Goal: Transaction & Acquisition: Book appointment/travel/reservation

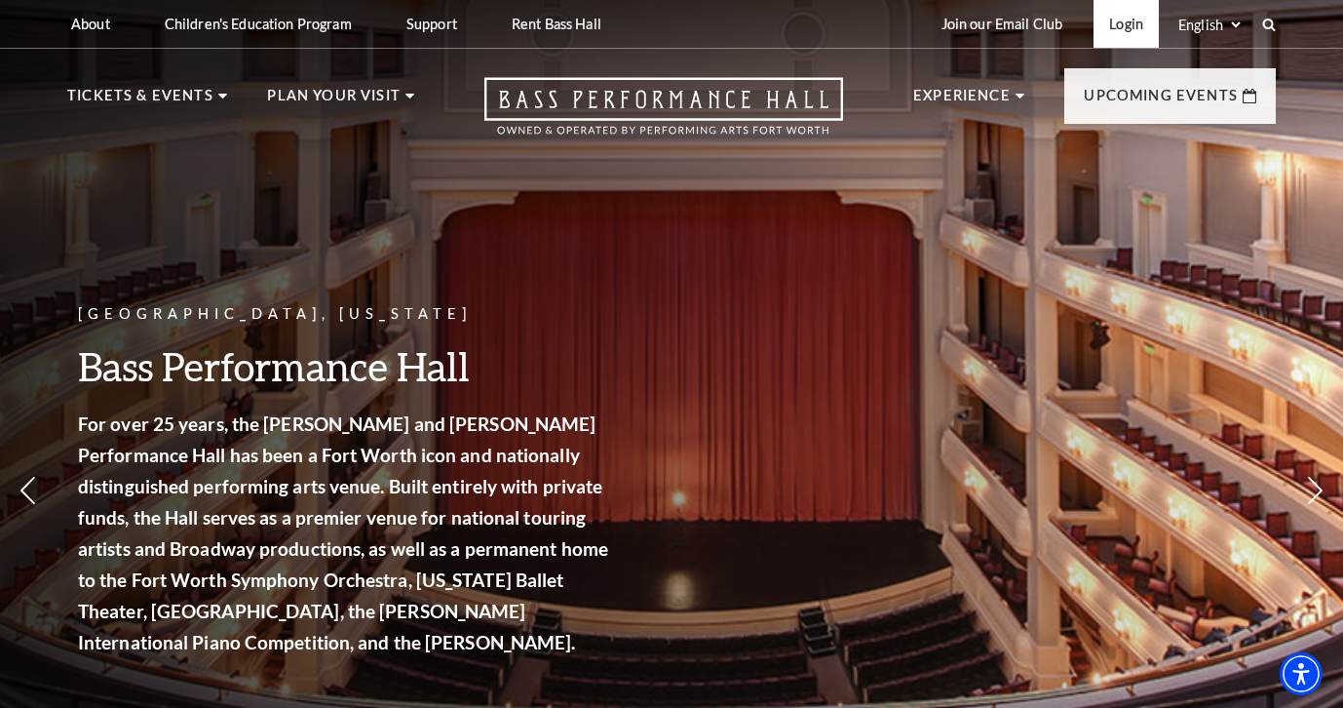
click at [1116, 21] on link "Login" at bounding box center [1126, 24] width 65 height 48
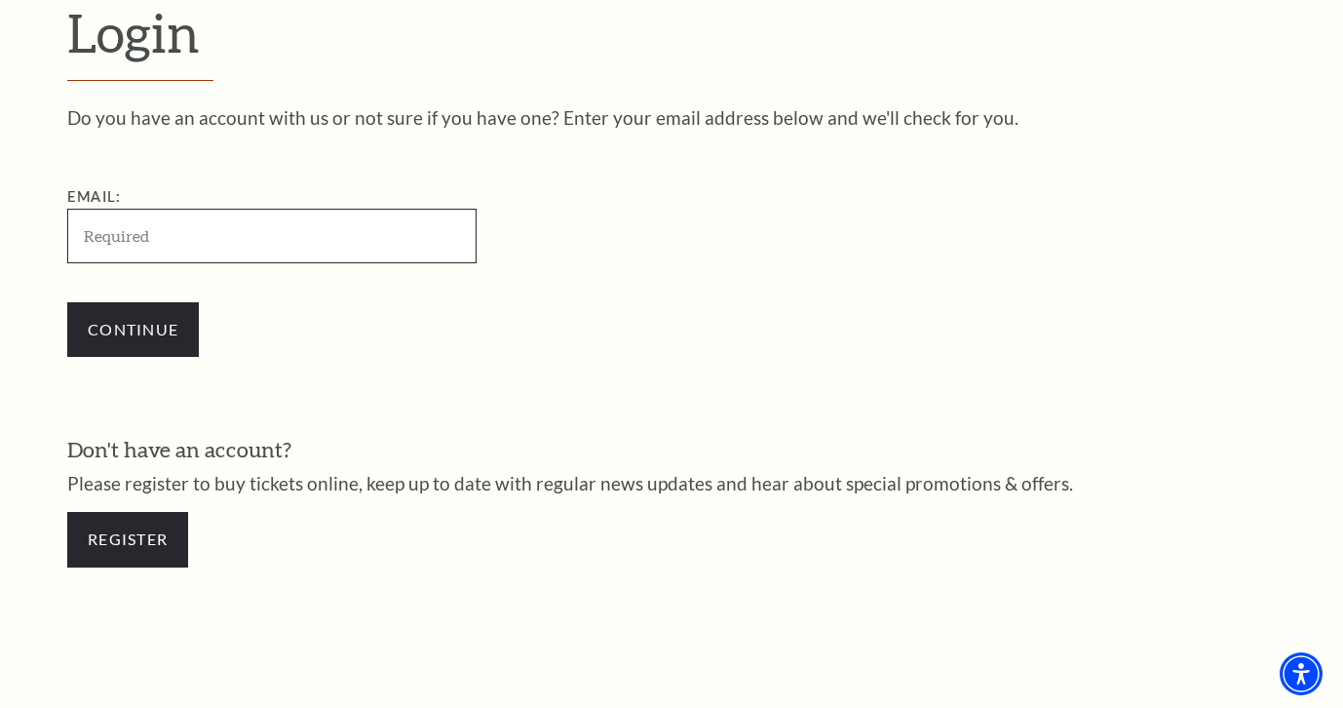
scroll to position [549, 0]
type input "jonvlee1@gmail.com"
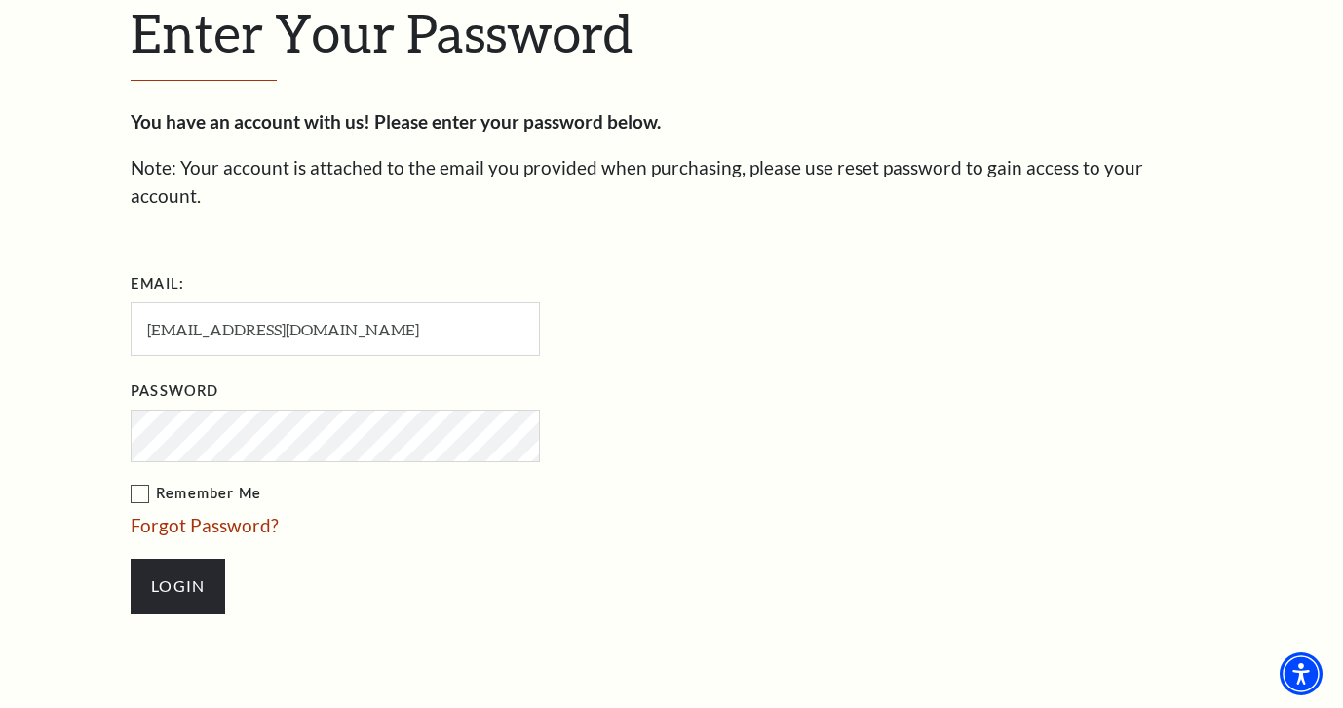
click at [177, 559] on input "Login" at bounding box center [178, 586] width 95 height 55
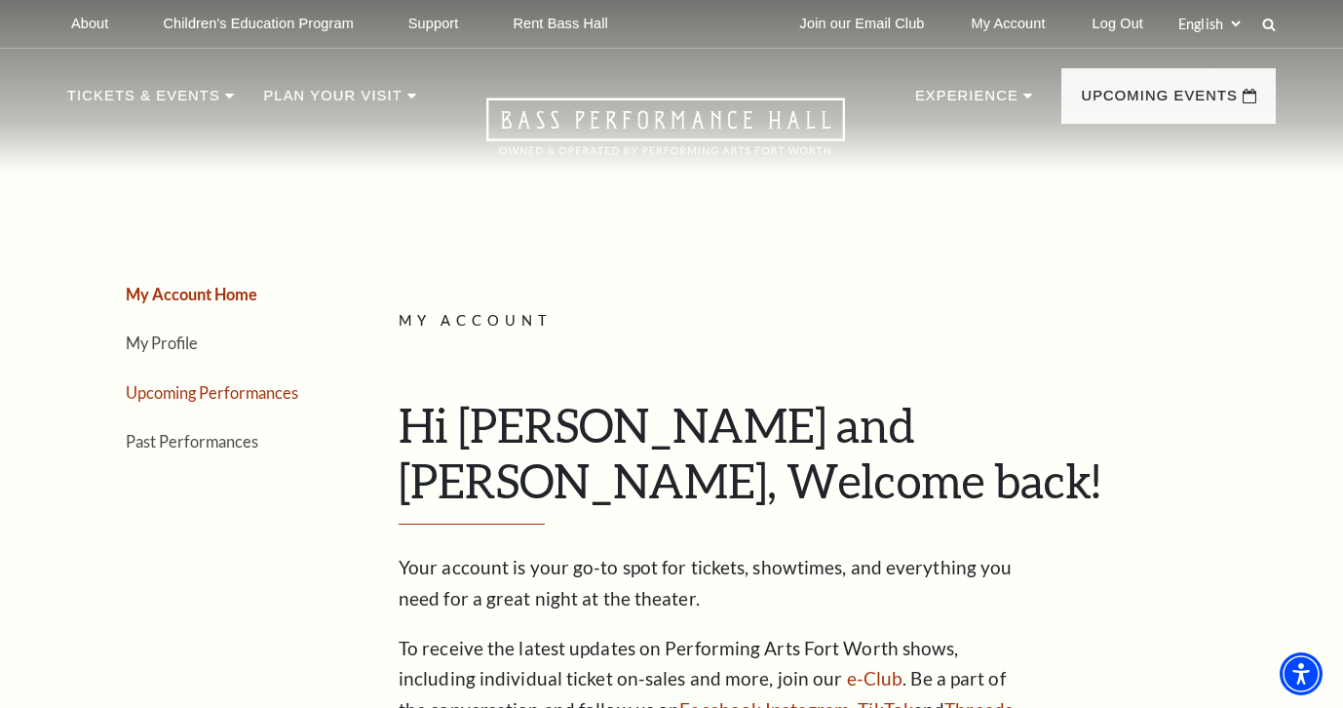
click at [197, 392] on link "Upcoming Performances" at bounding box center [212, 392] width 173 height 19
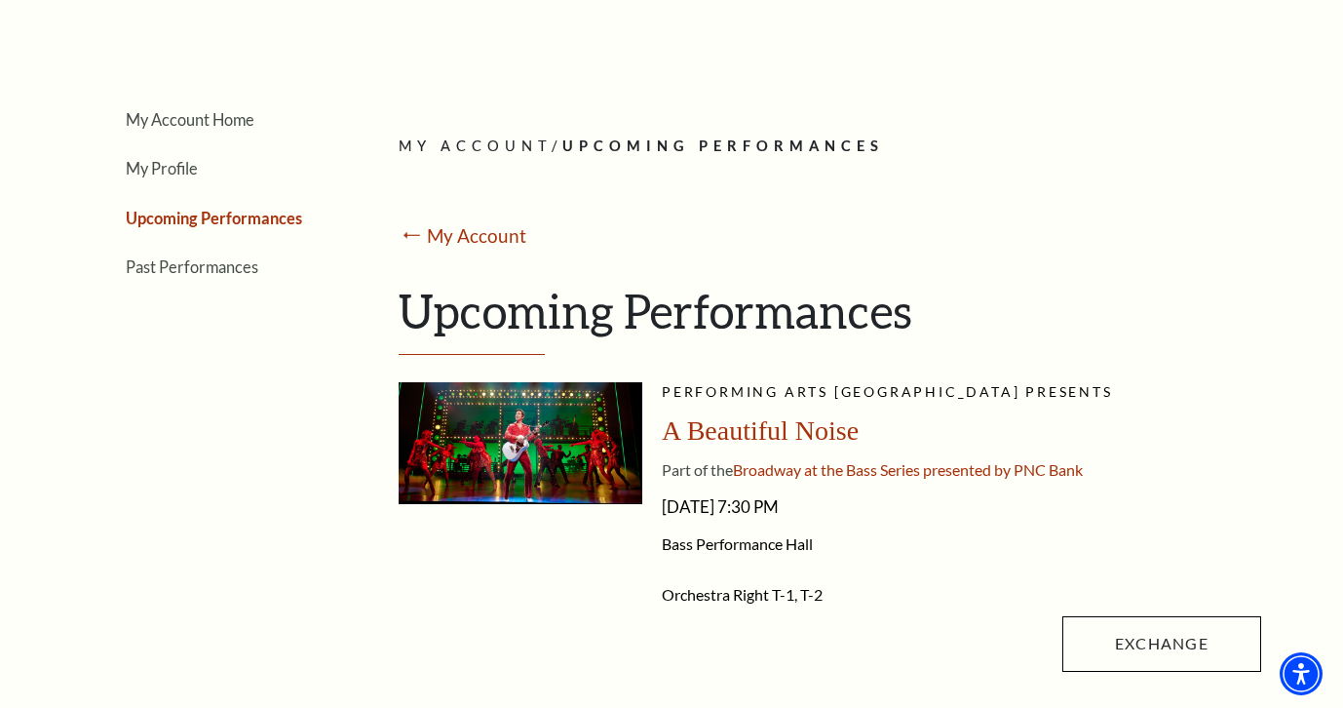
scroll to position [217, 0]
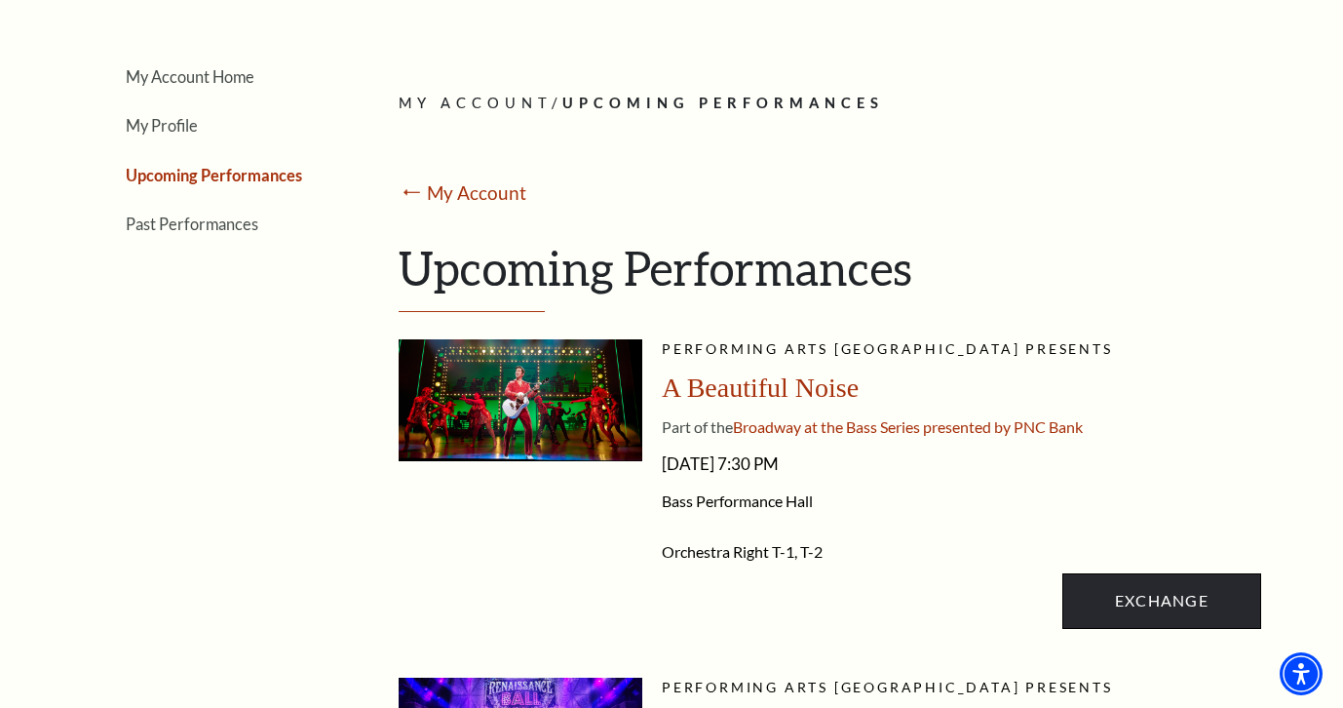
click at [1122, 602] on link "Exchange" at bounding box center [1161, 600] width 199 height 55
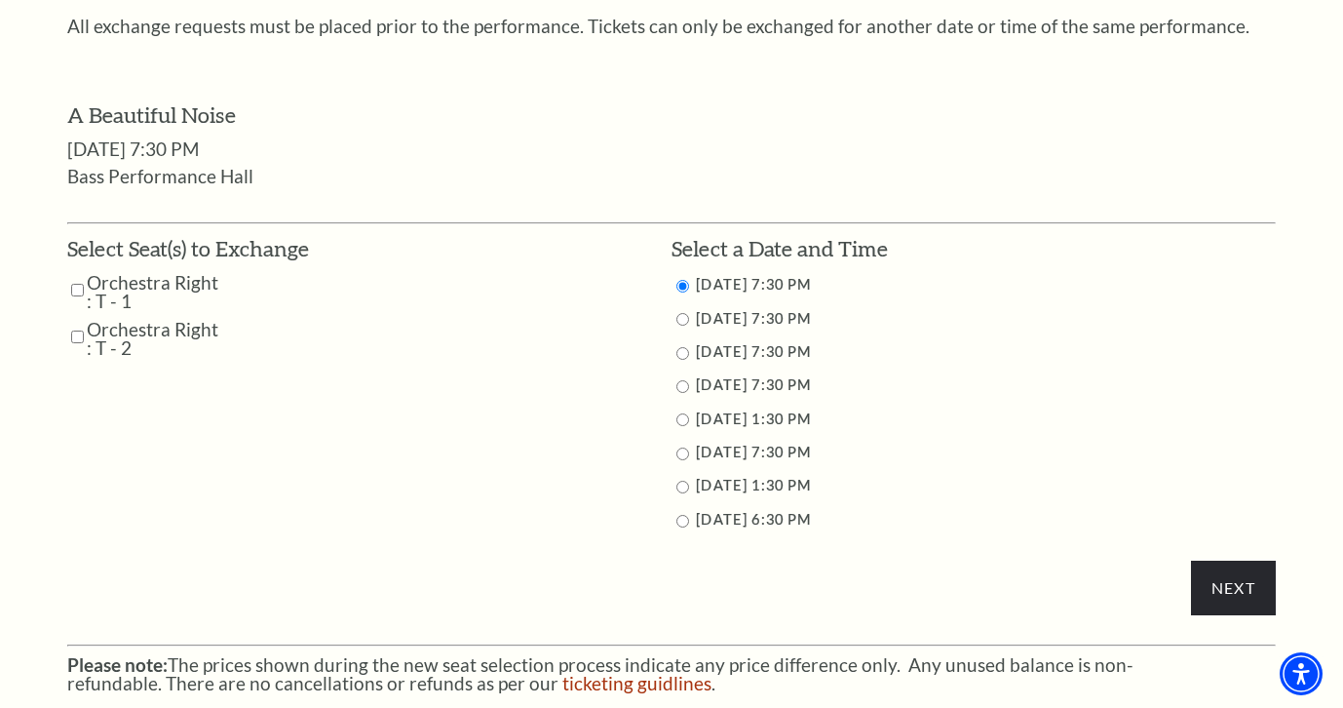
scroll to position [834, 0]
click at [74, 273] on input "Orchestra Right : T - 1" at bounding box center [77, 290] width 13 height 34
checkbox input "true"
click at [75, 320] on input "Orchestra Right : T - 2" at bounding box center [77, 337] width 13 height 34
checkbox input "true"
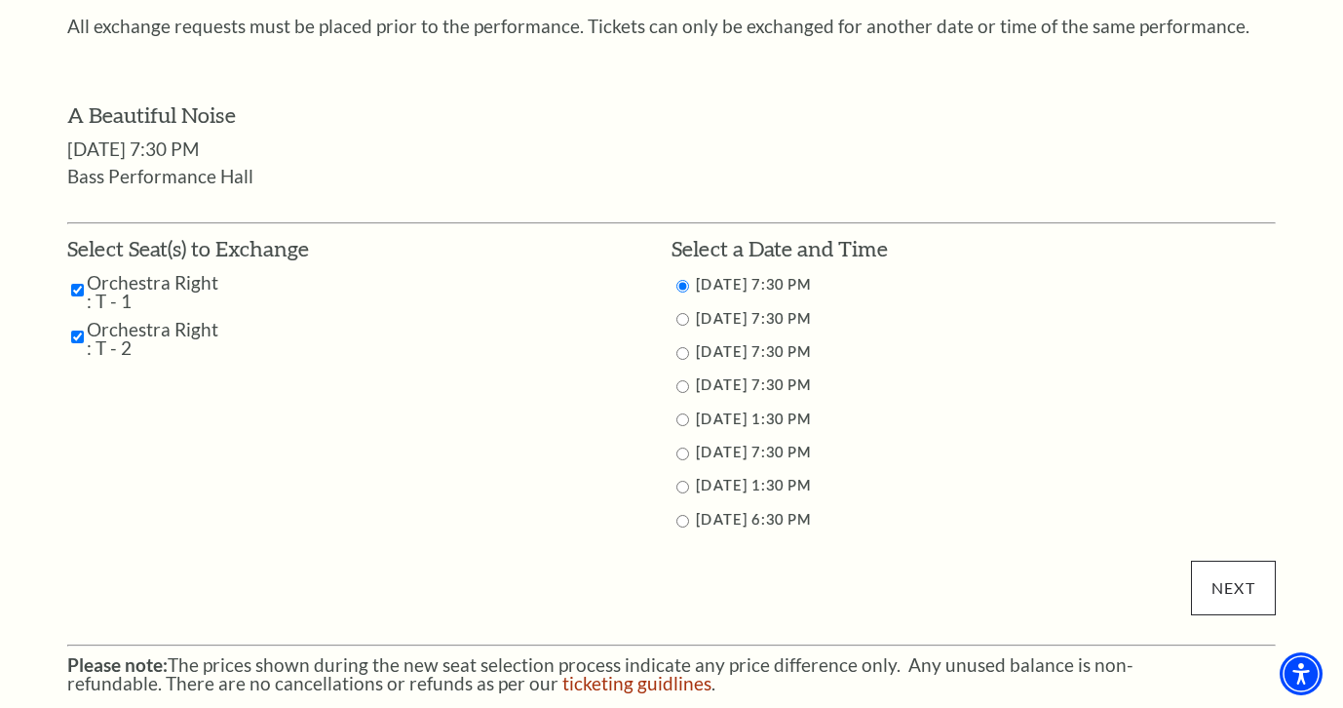
click at [1234, 593] on input "Next" at bounding box center [1233, 587] width 85 height 55
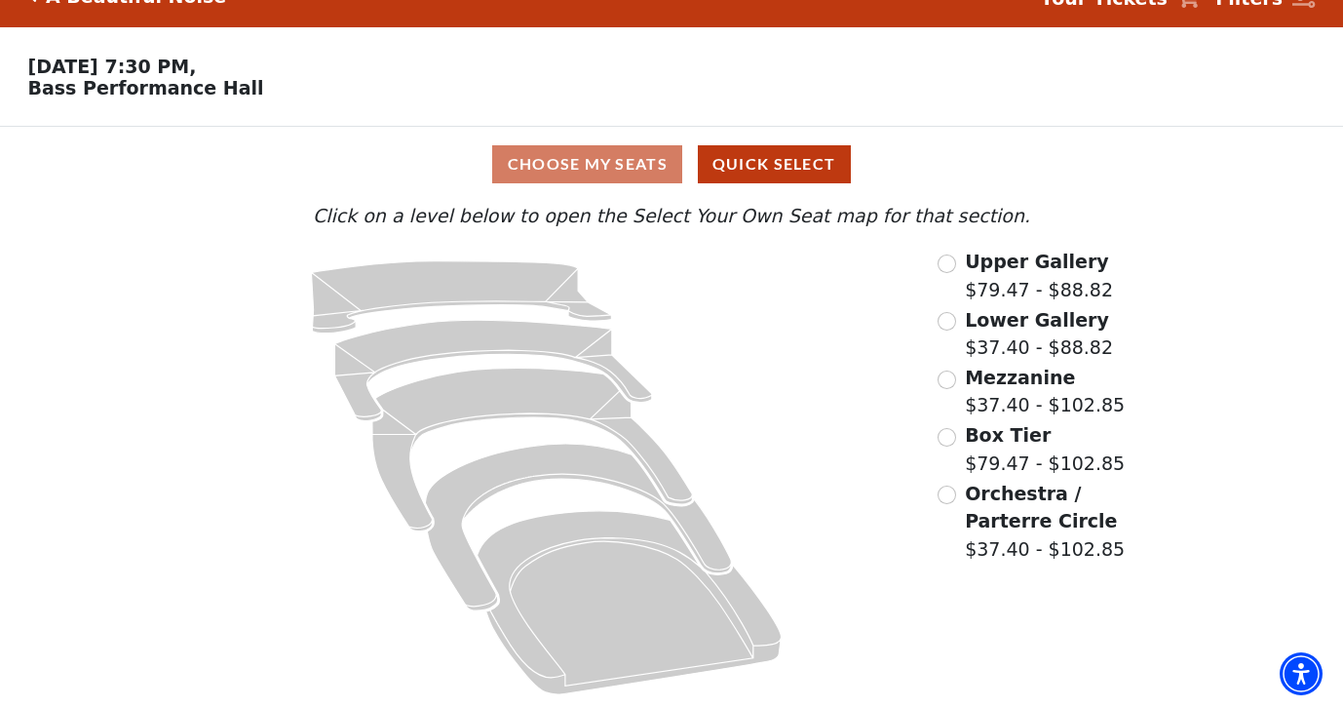
scroll to position [34, 0]
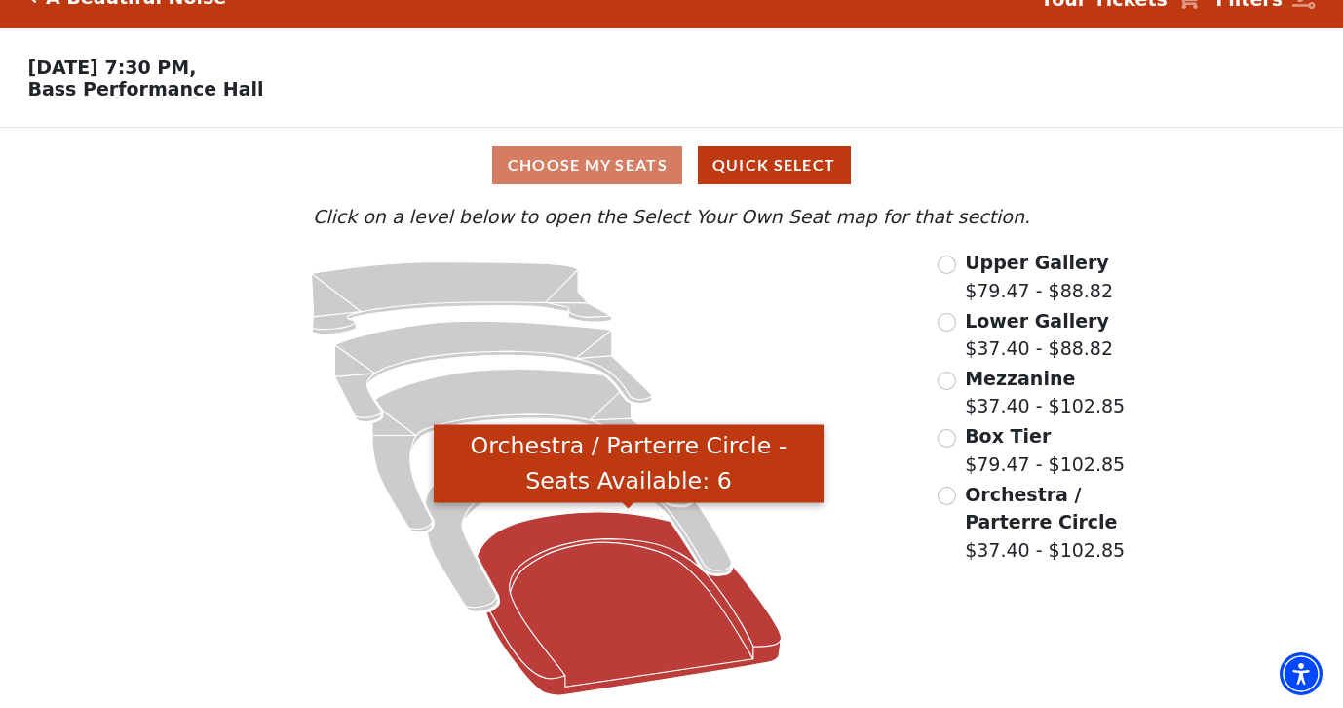
click at [579, 528] on icon "Orchestra / Parterre Circle - Seats Available: 6" at bounding box center [629, 603] width 304 height 183
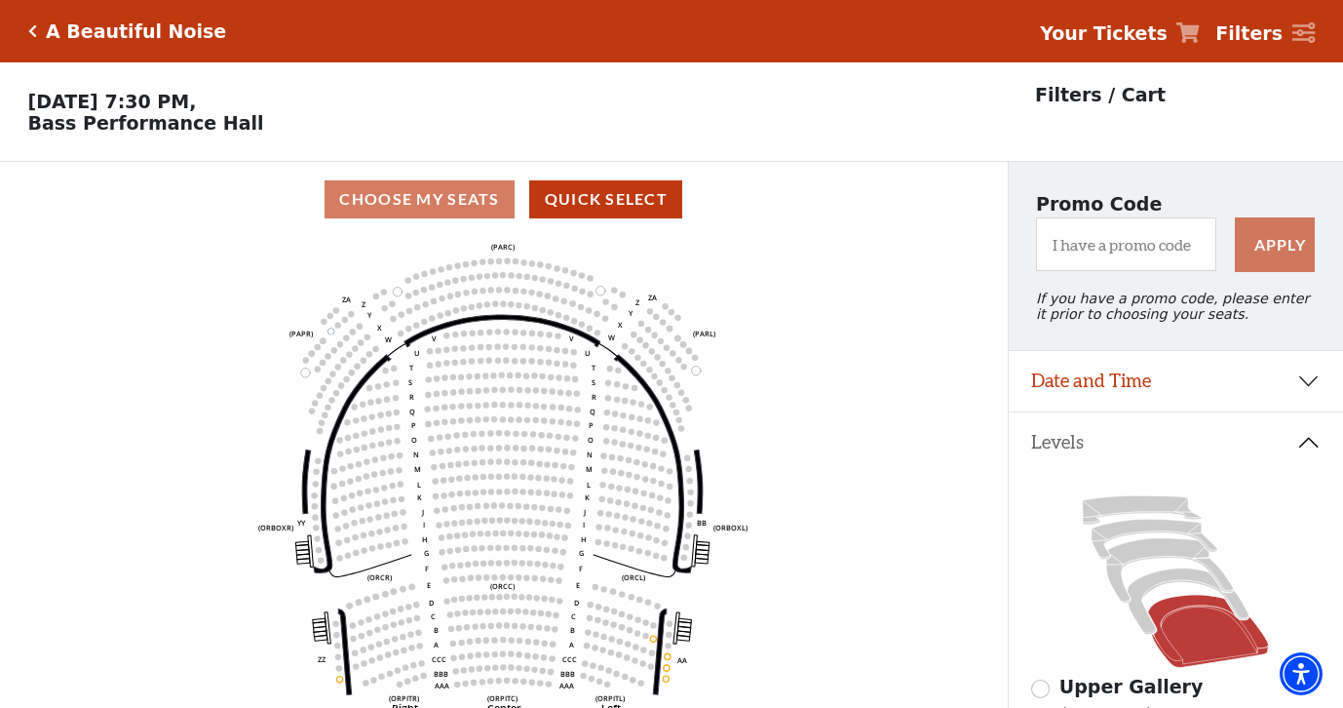
scroll to position [91, 0]
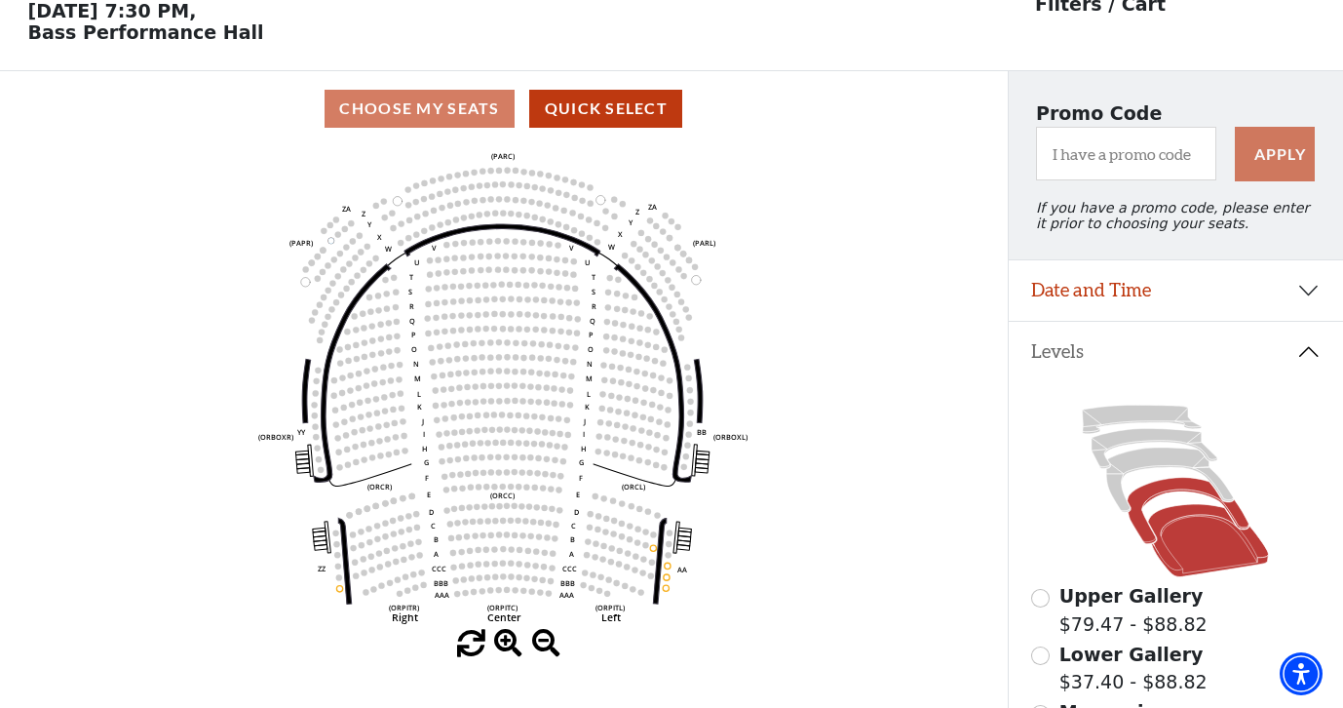
click at [1137, 523] on icon at bounding box center [1188, 511] width 121 height 66
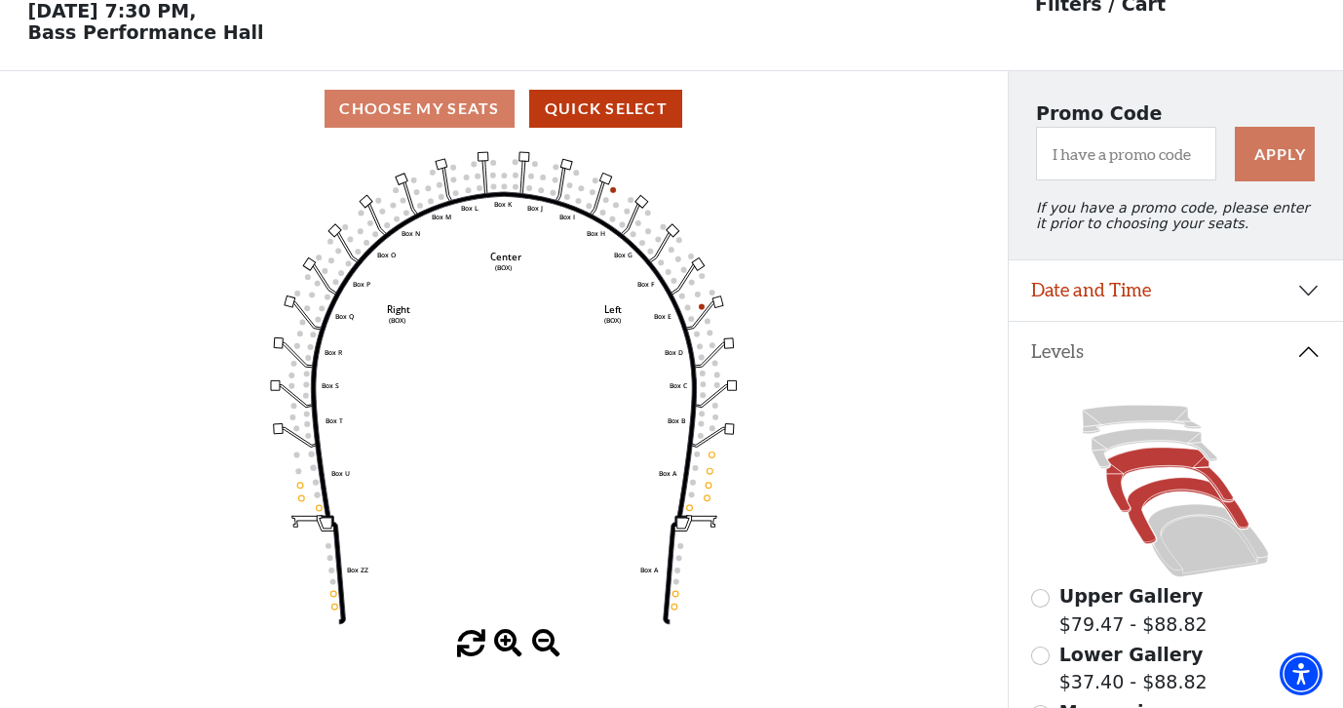
click at [1116, 486] on icon at bounding box center [1169, 479] width 127 height 64
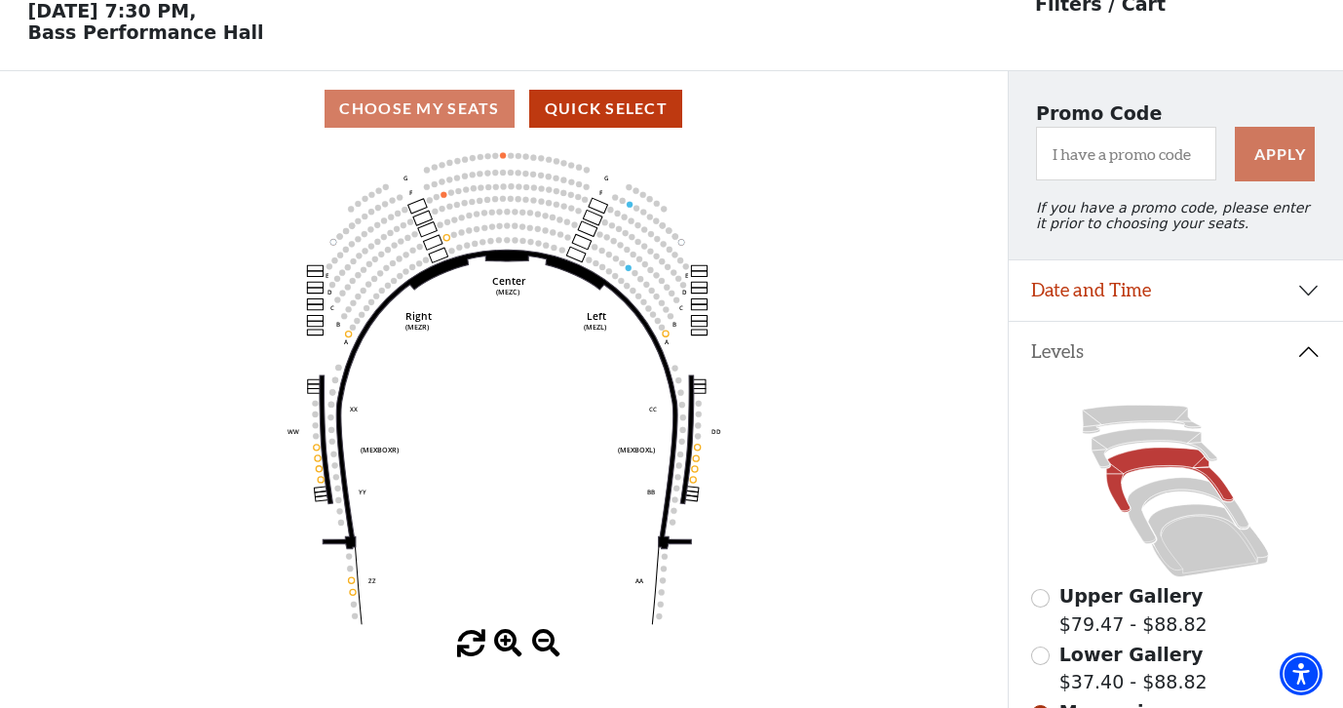
click at [1109, 307] on button "Date and Time" at bounding box center [1176, 290] width 335 height 60
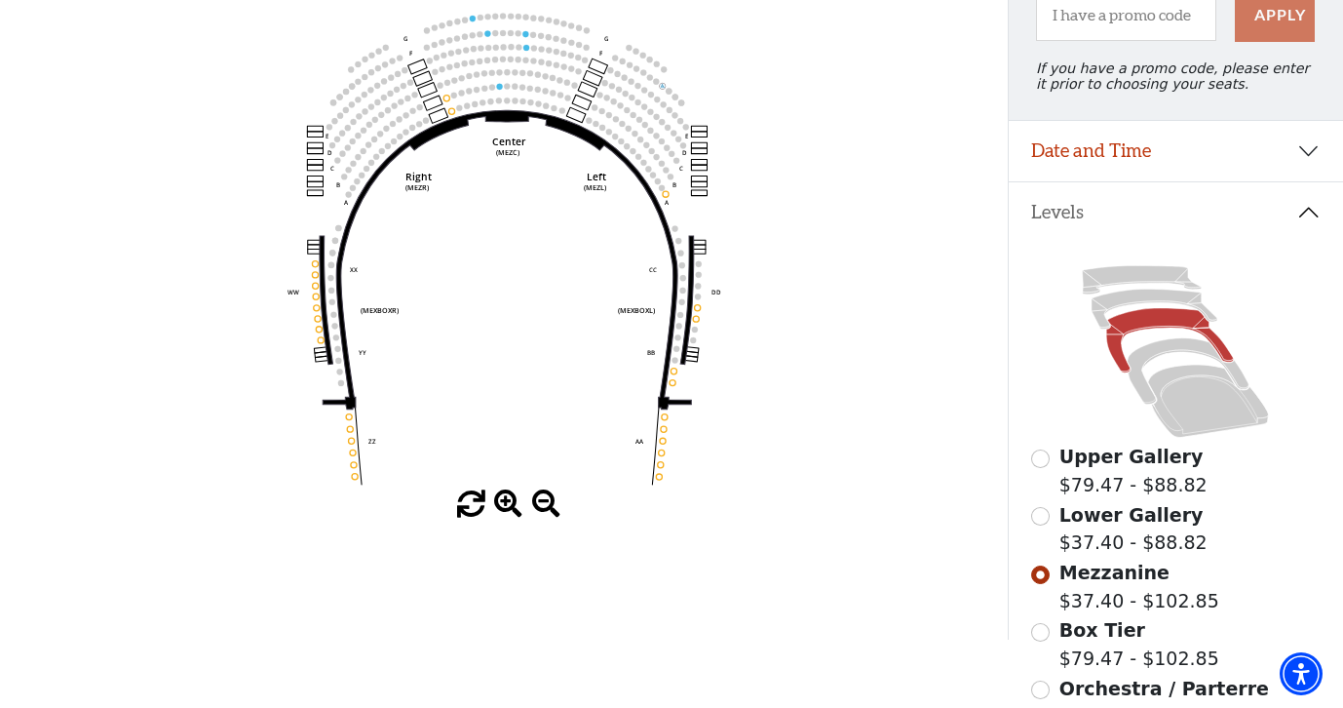
scroll to position [251, 0]
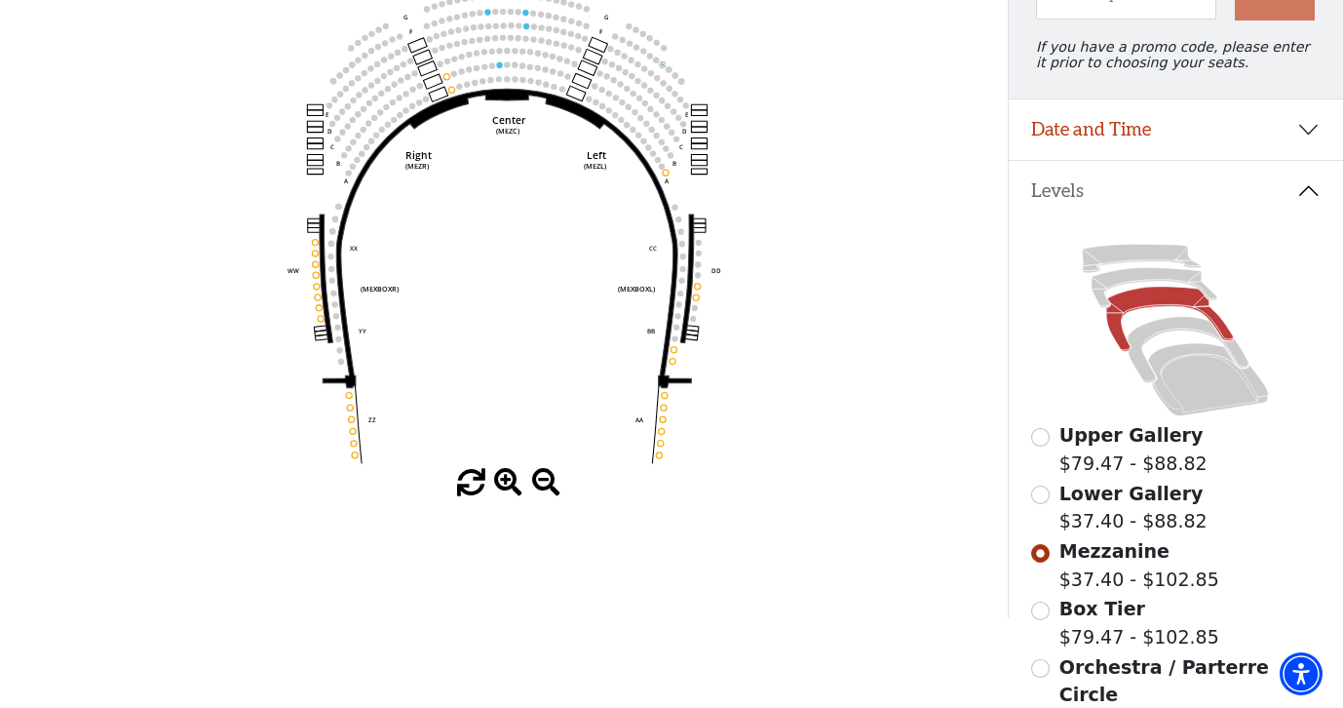
click at [1045, 671] on input "Orchestra / Parterre Circle$37.40 - $102.85\a" at bounding box center [1040, 668] width 19 height 19
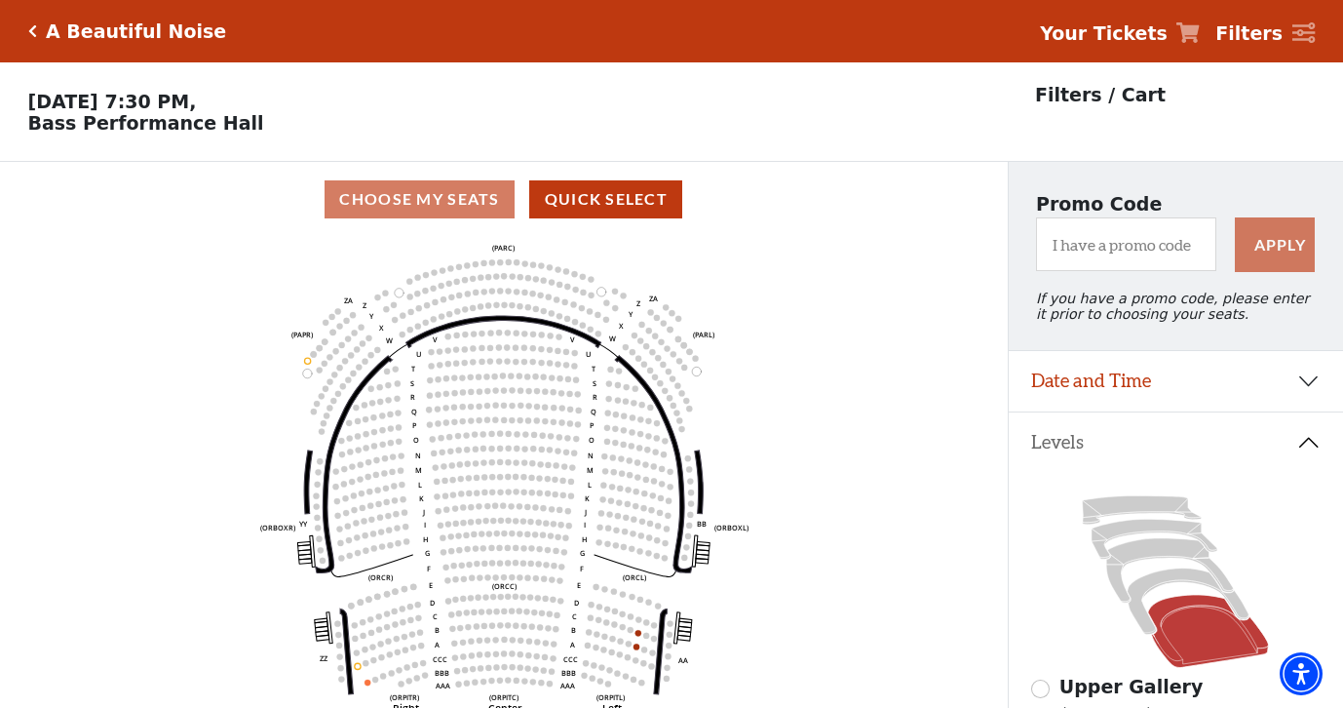
scroll to position [91, 0]
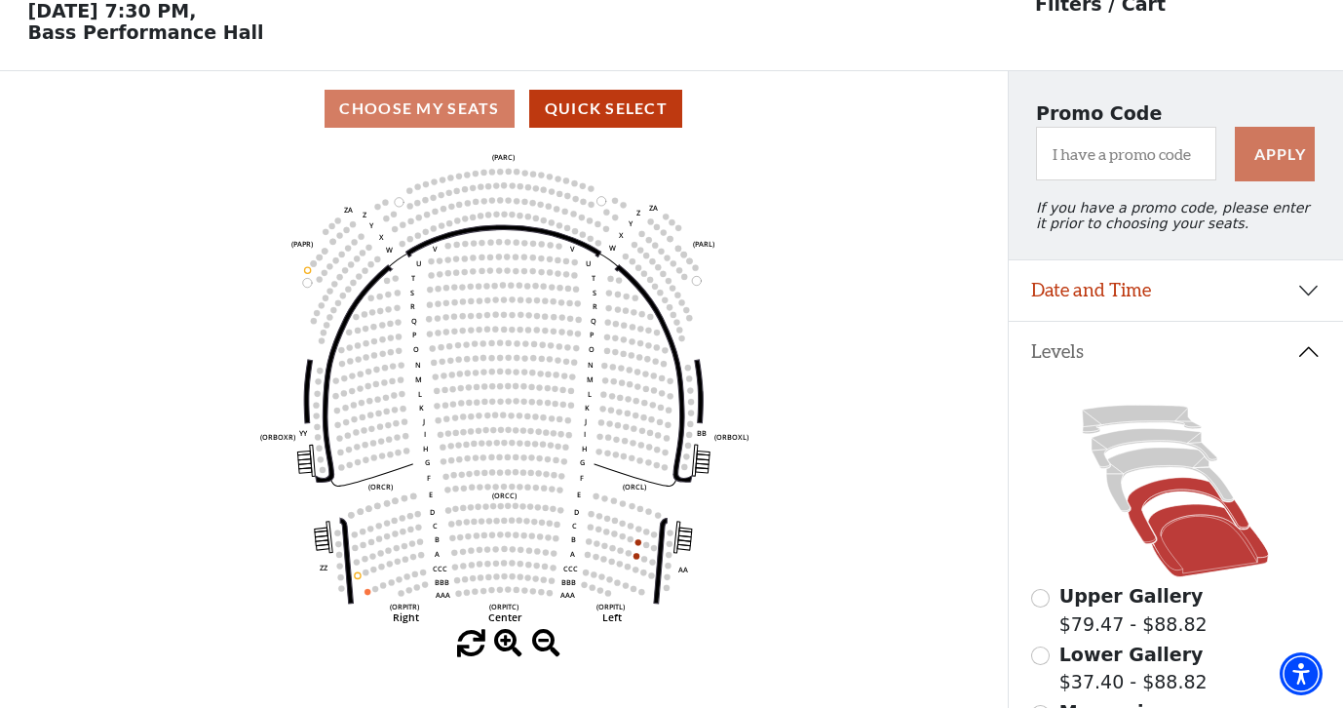
click at [1144, 526] on icon at bounding box center [1188, 511] width 121 height 66
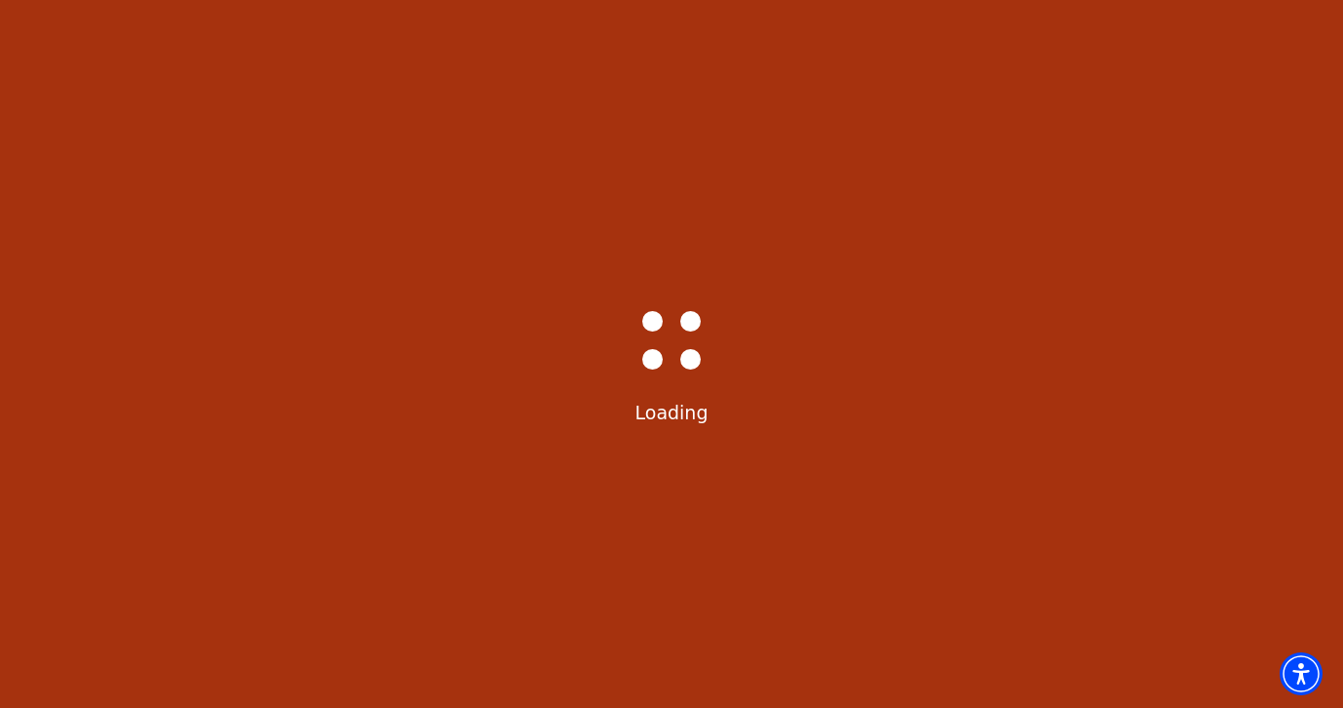
select select "6221"
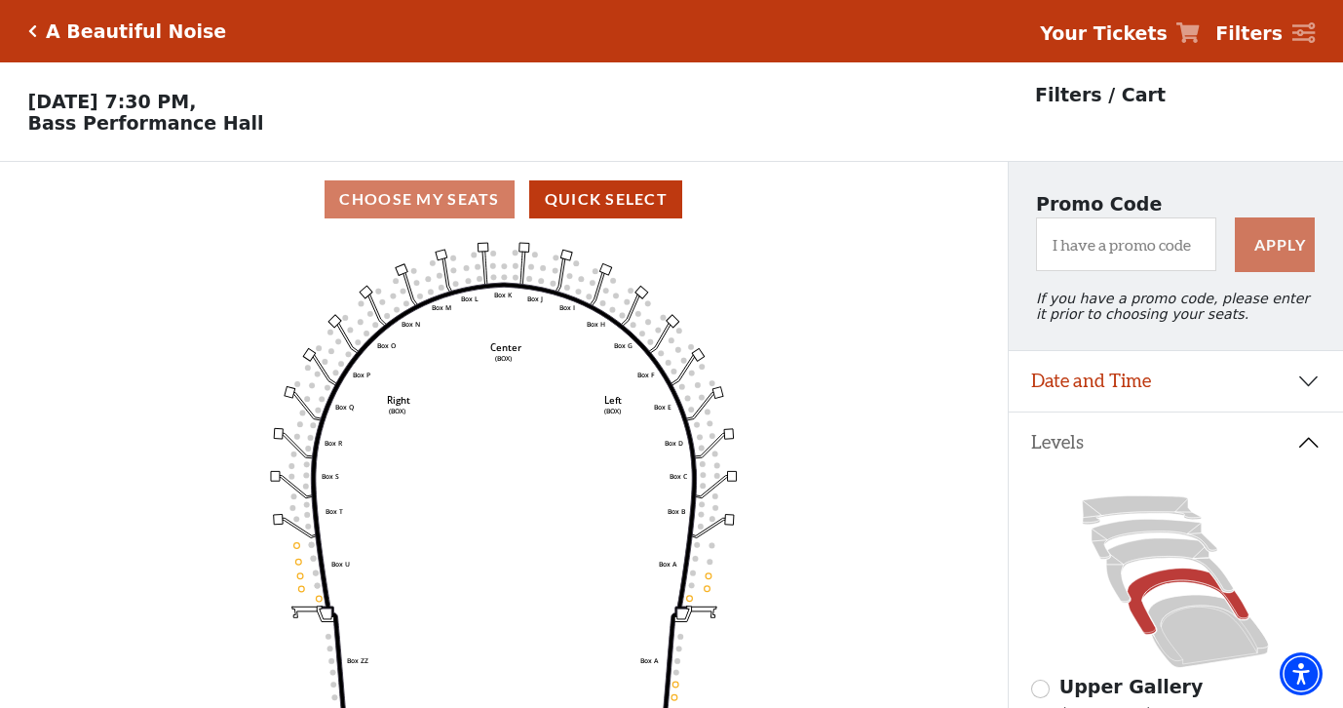
scroll to position [91, 0]
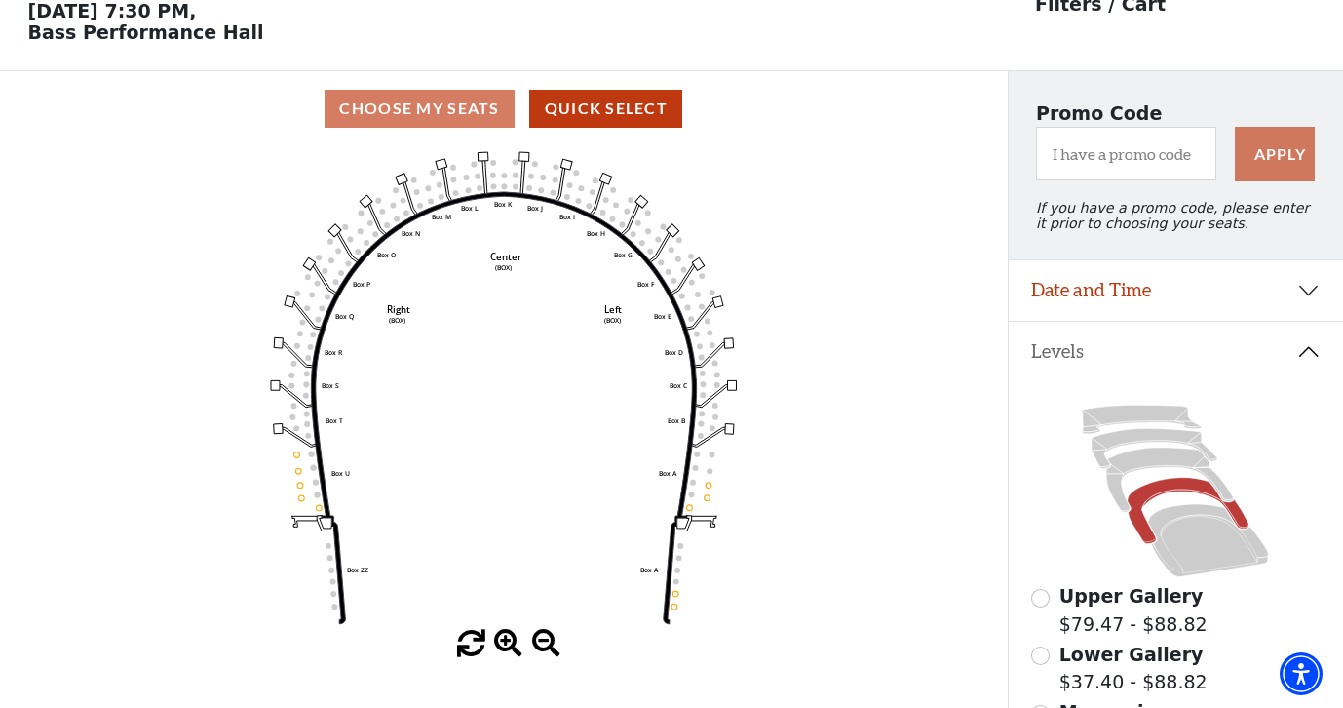
click at [1146, 289] on button "Date and Time" at bounding box center [1176, 290] width 335 height 60
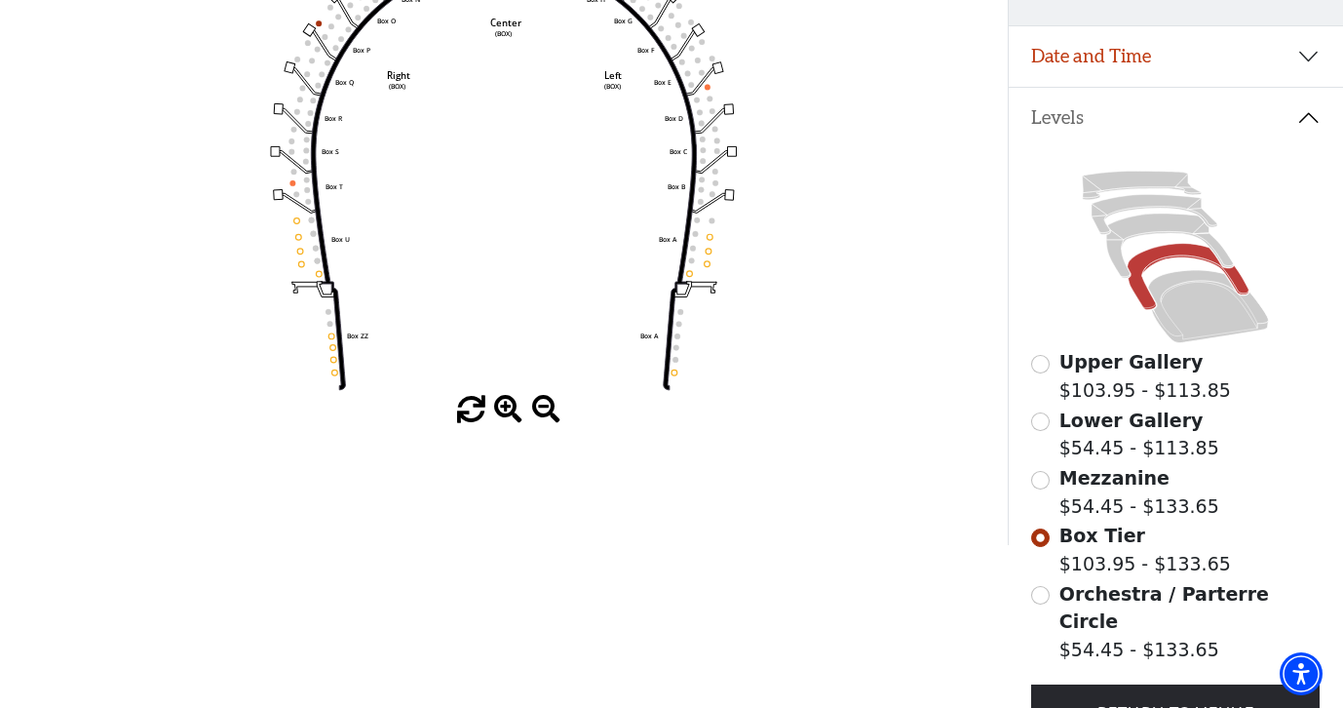
scroll to position [396, 0]
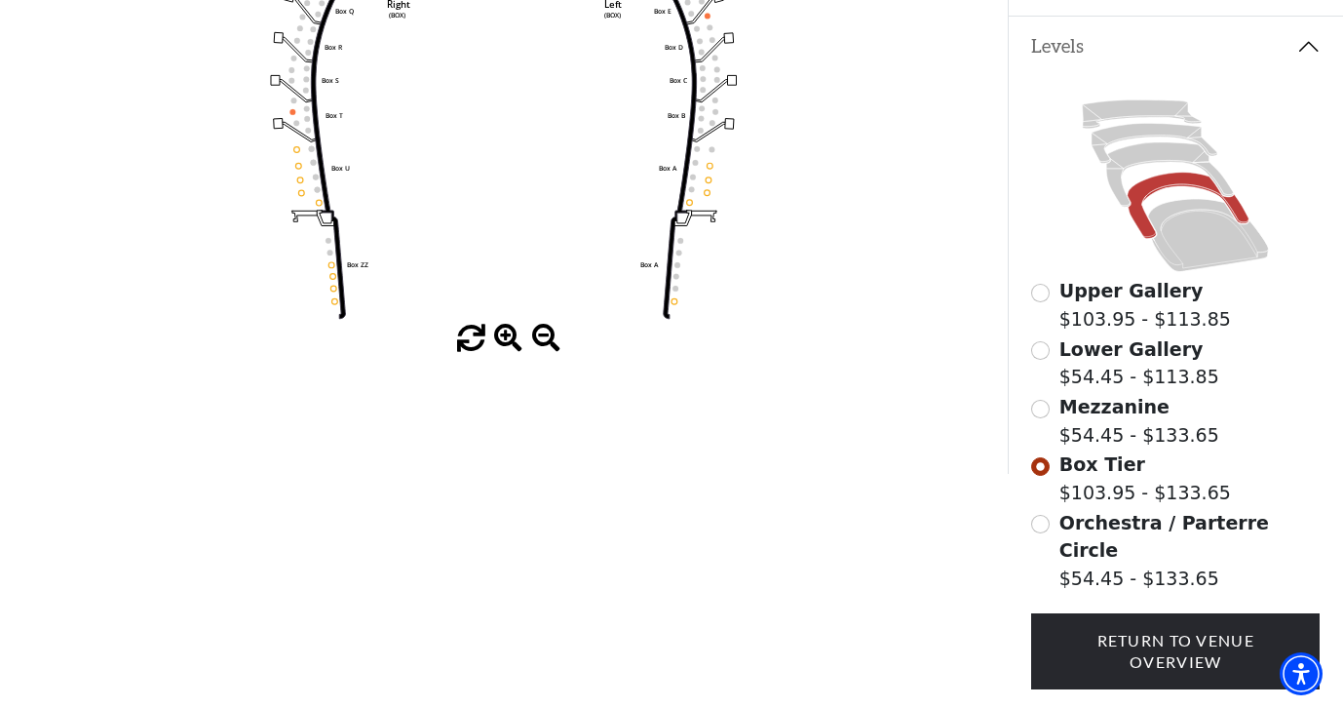
click at [1043, 525] on input "Orchestra / Parterre Circle$54.45 - $133.65\a" at bounding box center [1040, 524] width 19 height 19
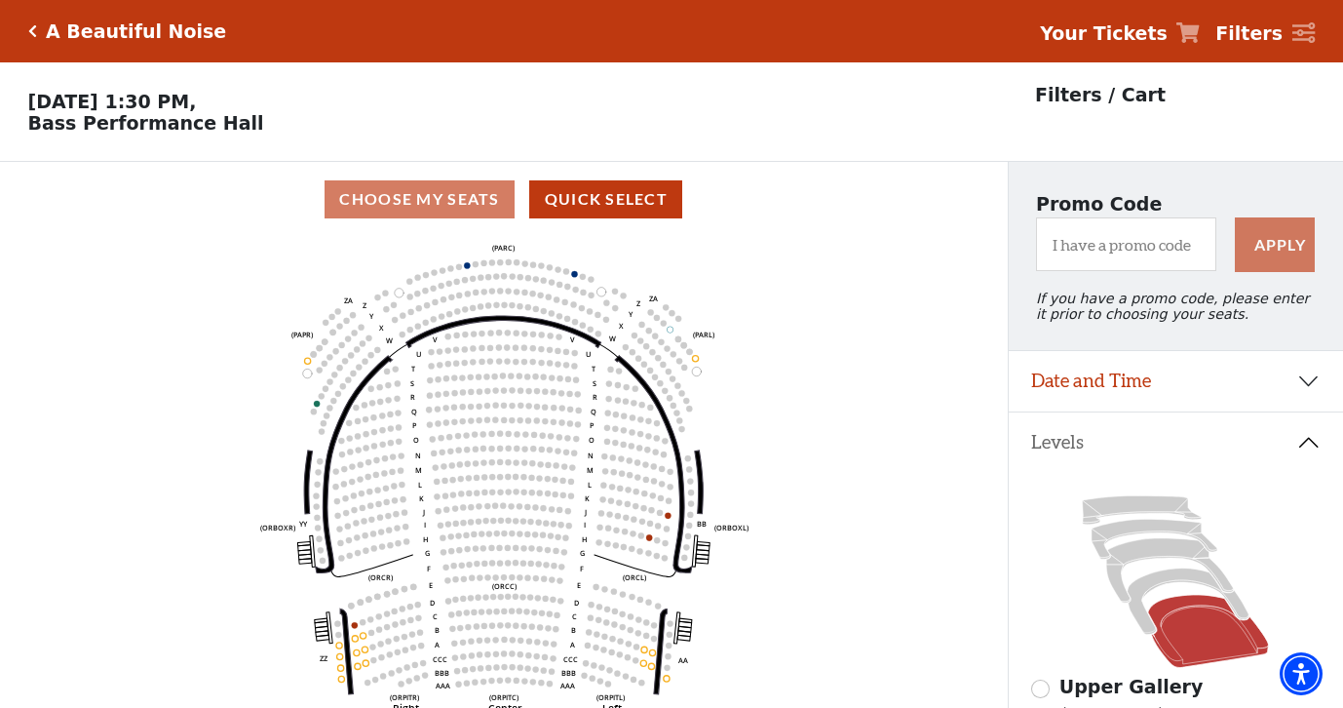
scroll to position [0, 0]
click at [31, 30] on icon "Click here to go back to filters" at bounding box center [32, 31] width 9 height 14
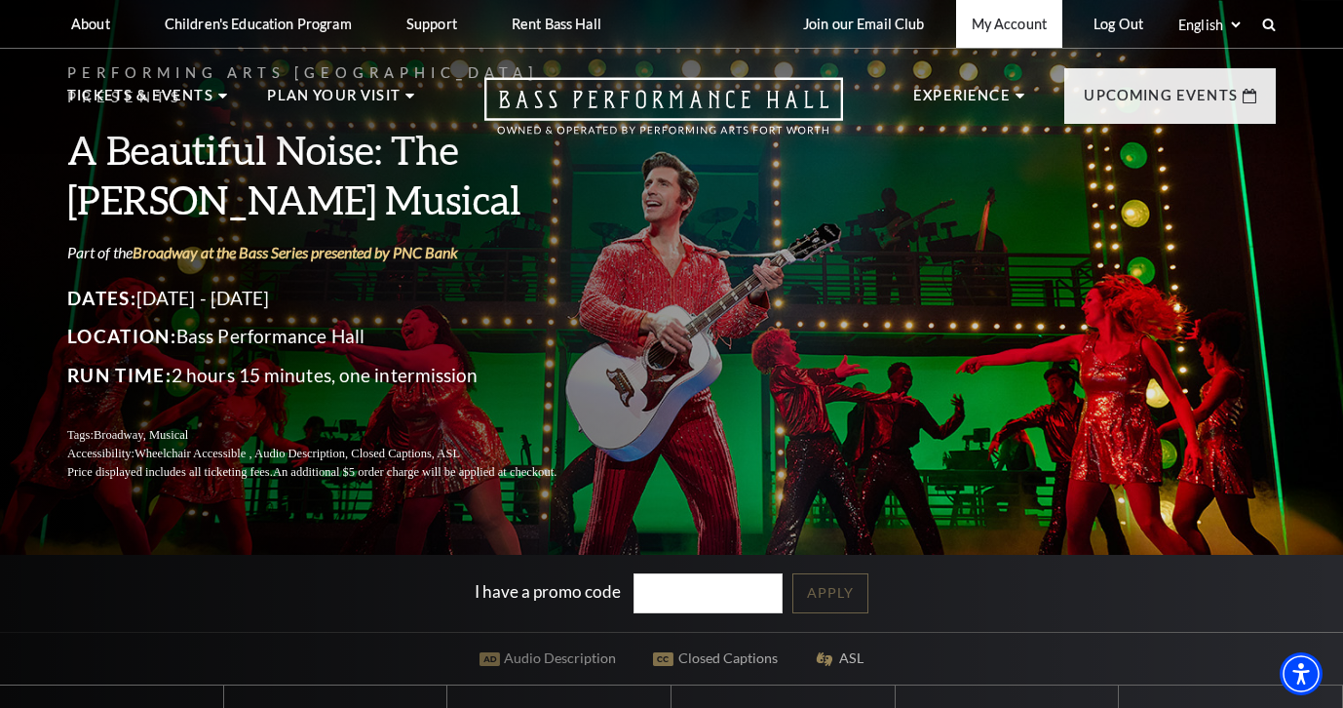
click at [1015, 22] on link "My Account" at bounding box center [1009, 24] width 106 height 48
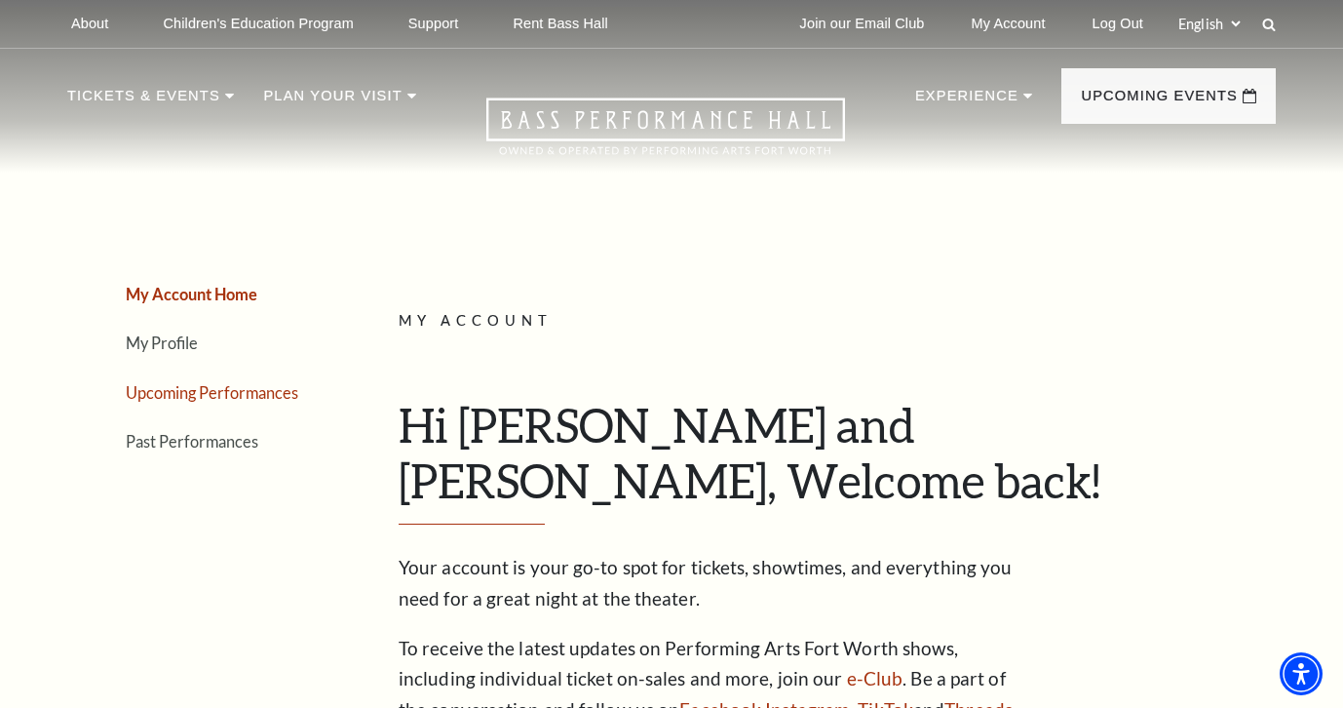
click at [227, 390] on link "Upcoming Performances" at bounding box center [212, 392] width 173 height 19
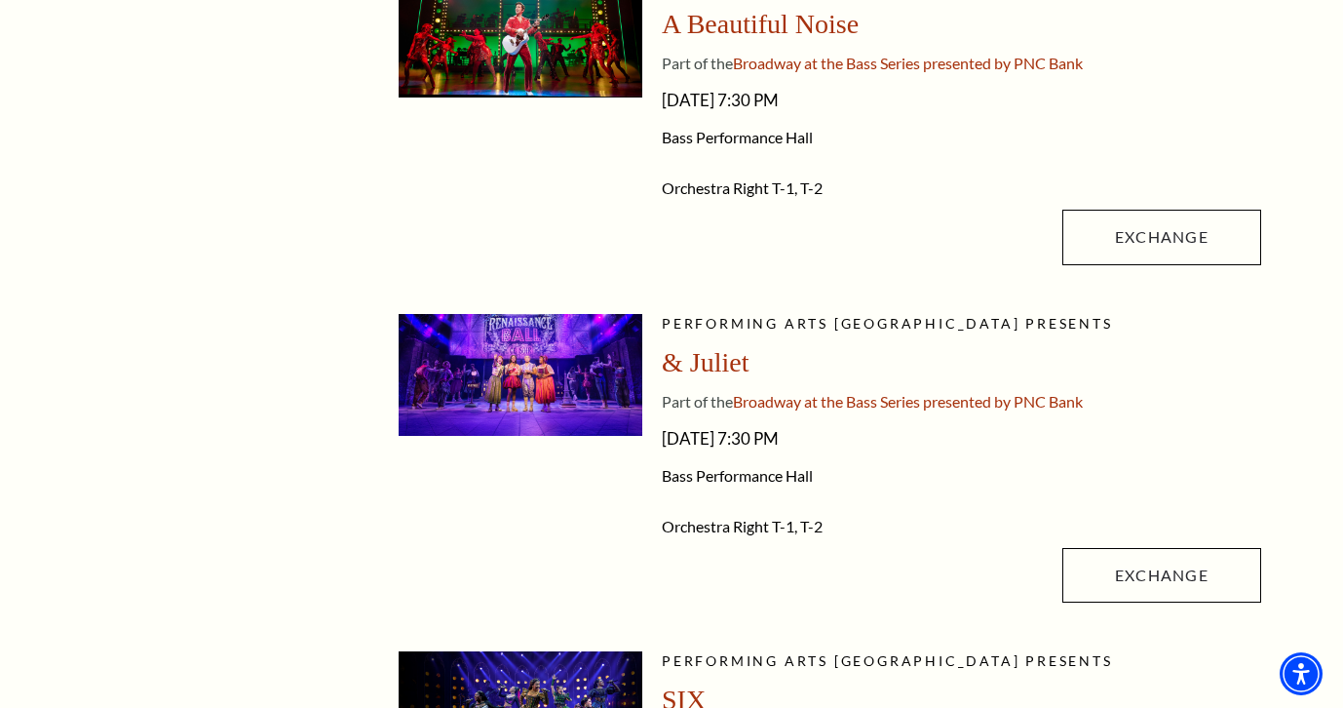
scroll to position [594, 0]
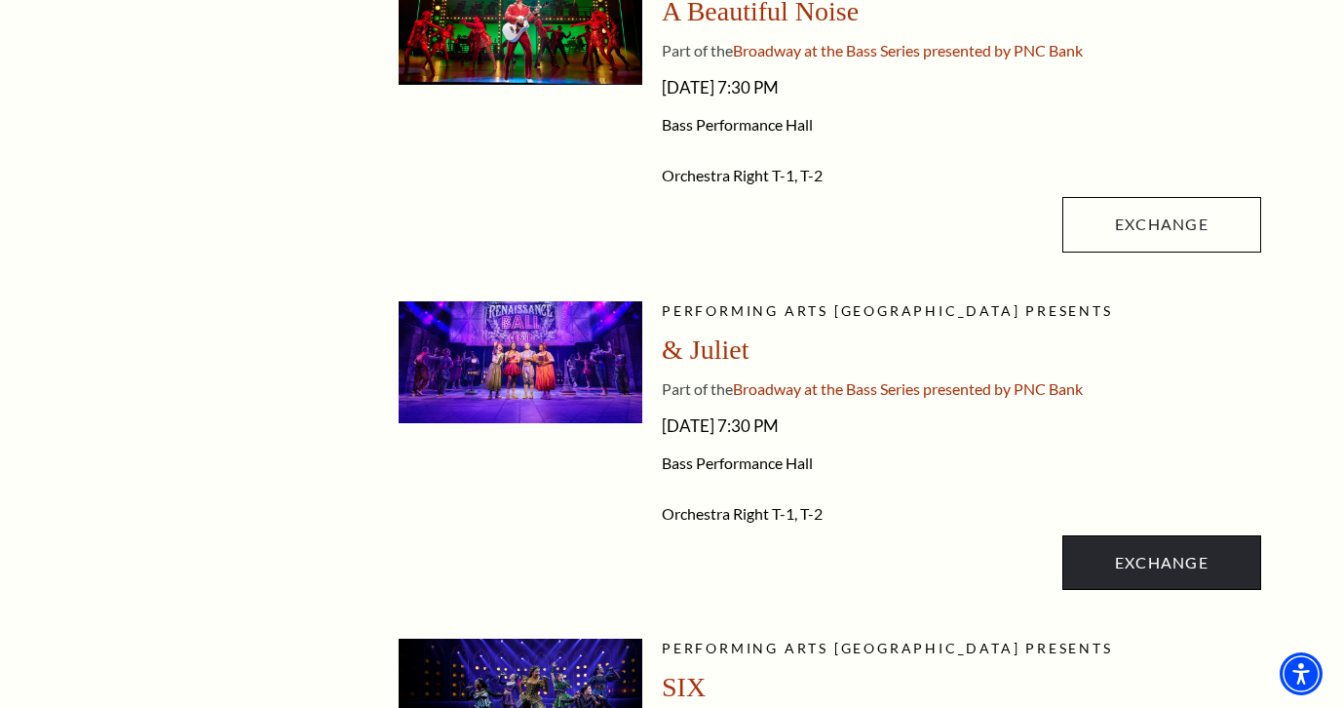
click at [1175, 560] on link "Exchange" at bounding box center [1161, 562] width 199 height 55
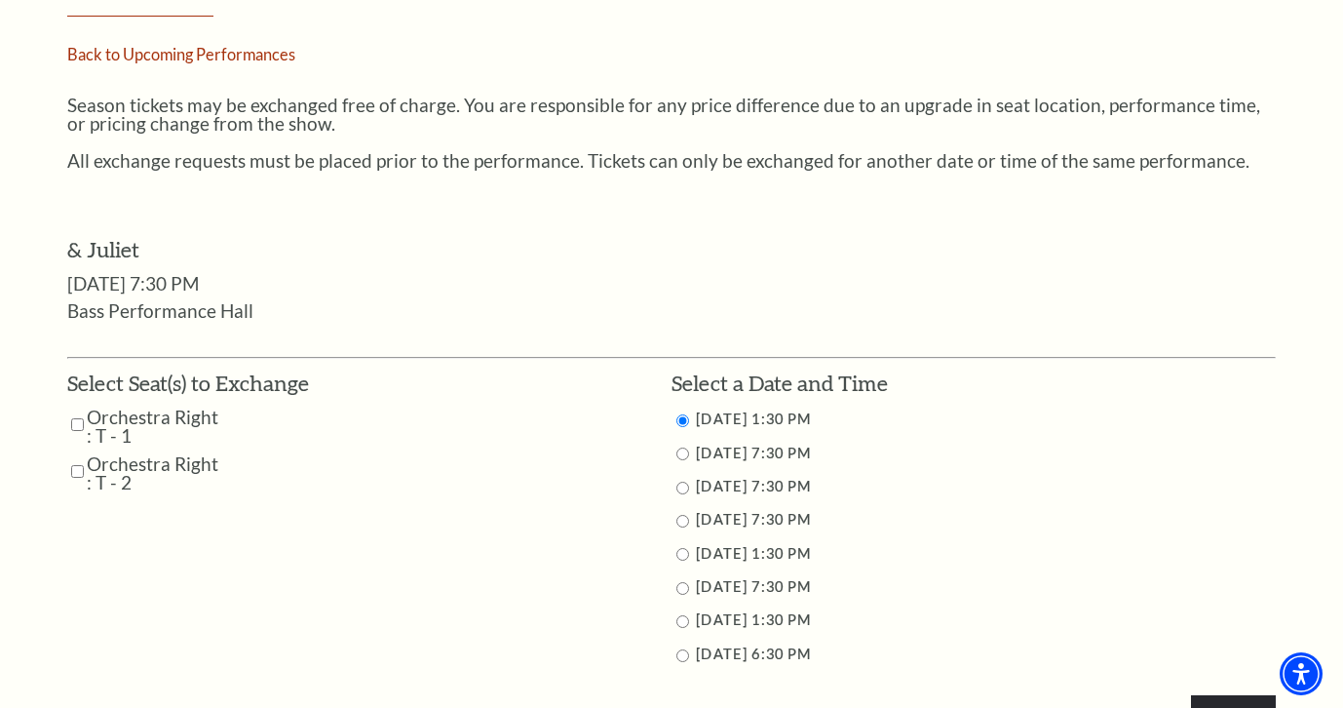
scroll to position [746, 0]
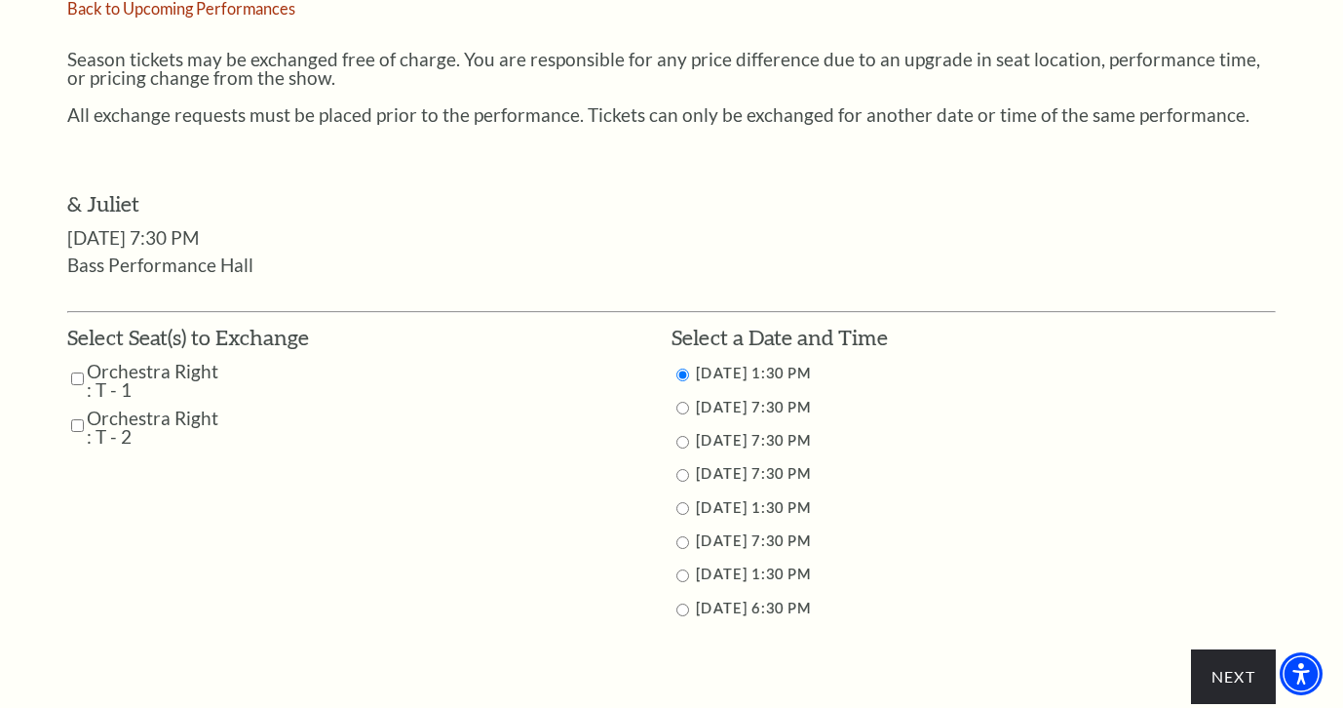
click at [114, 375] on label "Orchestra Right : T - 1" at bounding box center [154, 380] width 134 height 37
click at [76, 411] on input "Orchestra Right : T - 2" at bounding box center [77, 425] width 13 height 34
checkbox input "true"
click at [74, 365] on input "Orchestra Right : T - 1" at bounding box center [77, 379] width 13 height 34
checkbox input "true"
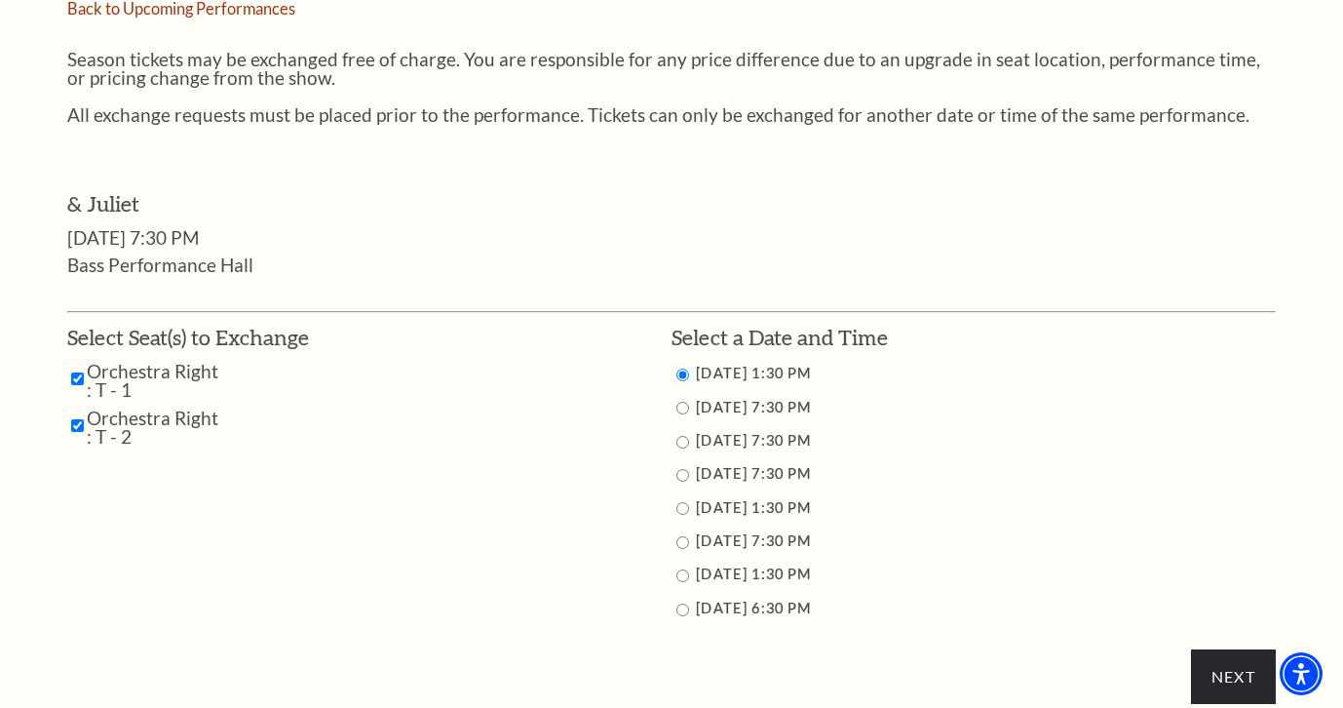
click at [680, 539] on input "11/15/2025 7:30 PM" at bounding box center [682, 542] width 13 height 13
radio input "true"
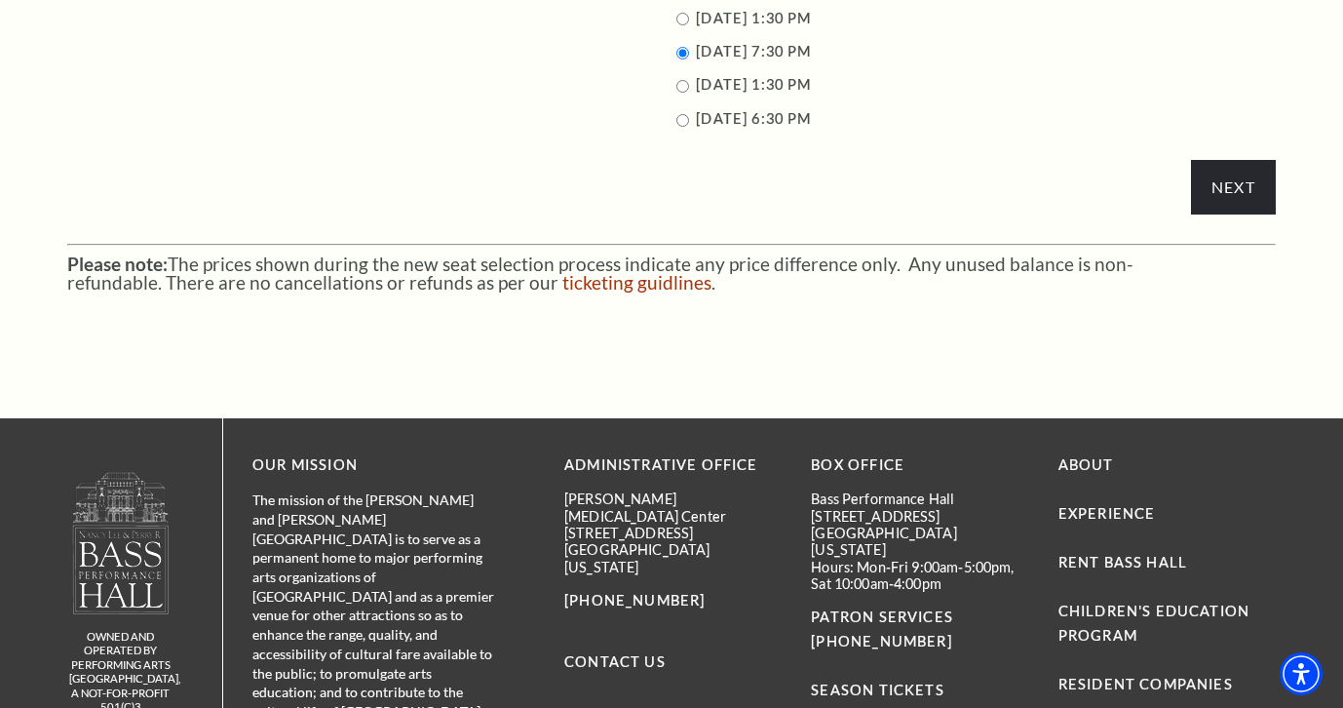
scroll to position [1268, 0]
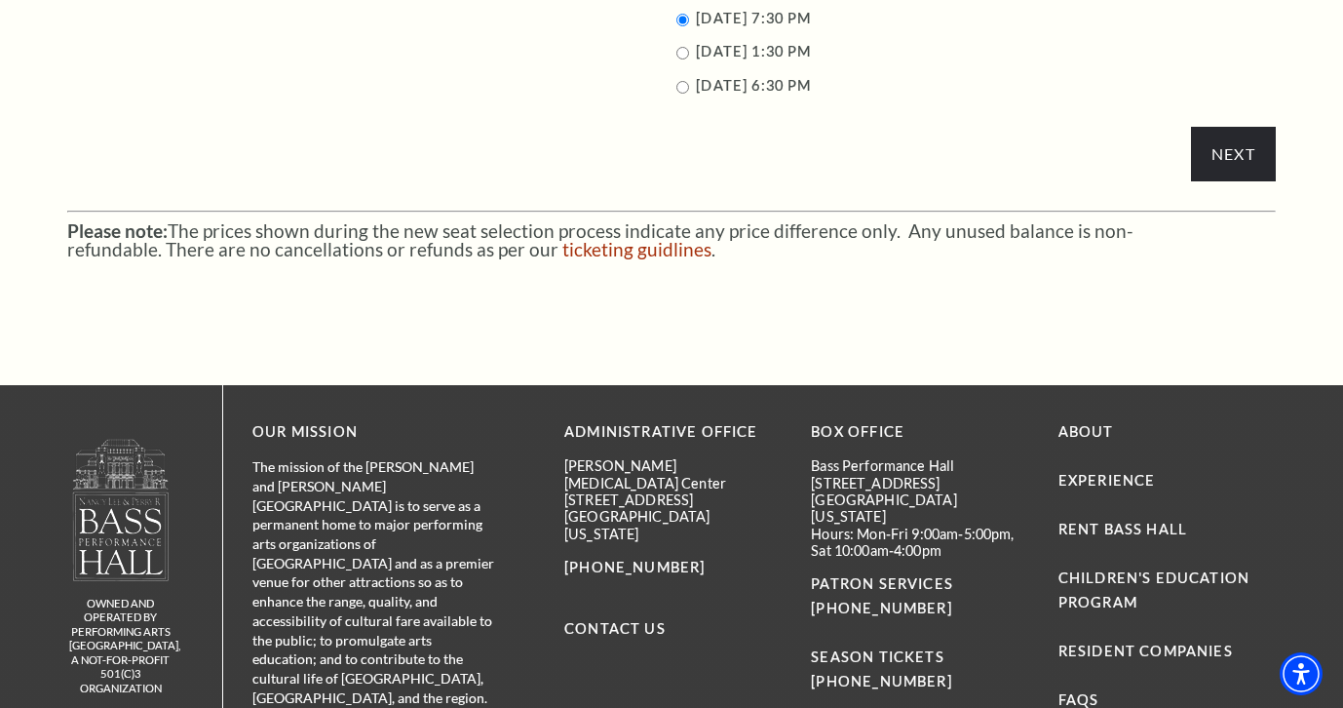
click at [679, 86] on input "11/16/2025 6:30 PM" at bounding box center [682, 87] width 13 height 13
radio input "true"
click at [679, 18] on input "11/15/2025 7:30 PM" at bounding box center [682, 20] width 13 height 13
radio input "true"
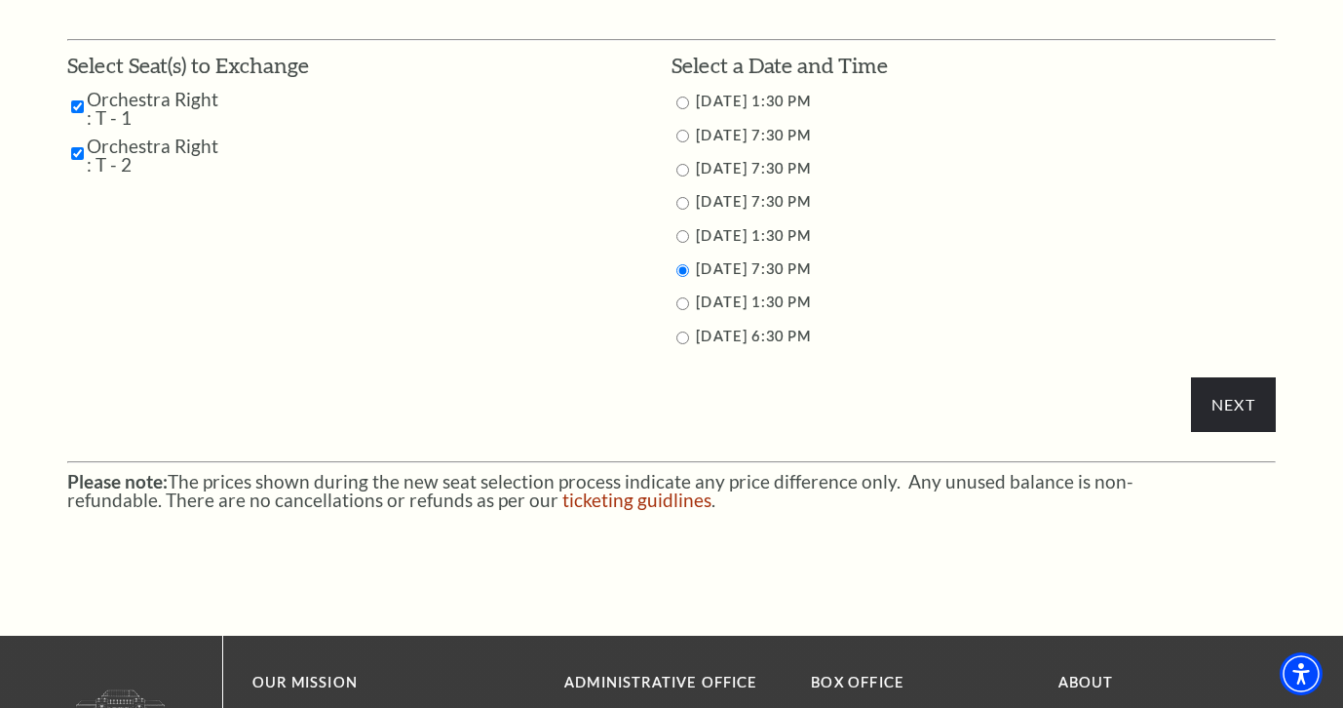
scroll to position [1012, 0]
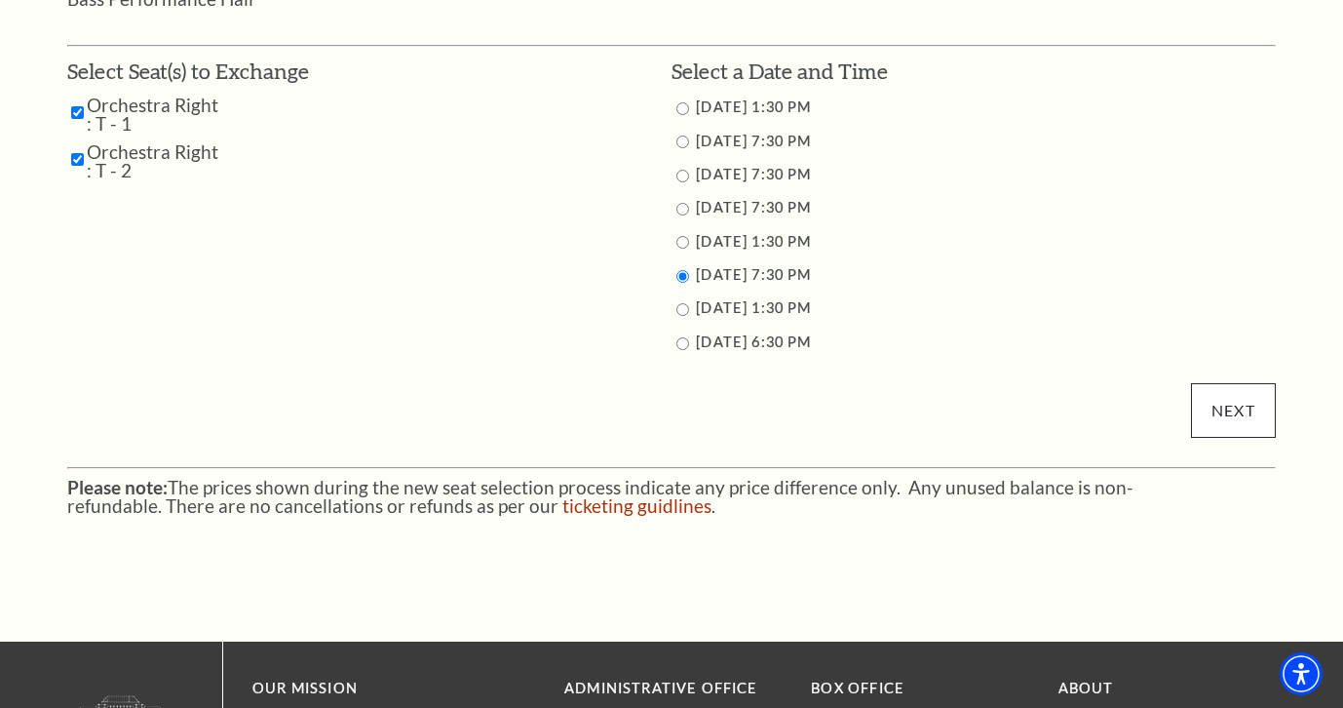
click at [1225, 408] on input "Next" at bounding box center [1233, 410] width 85 height 55
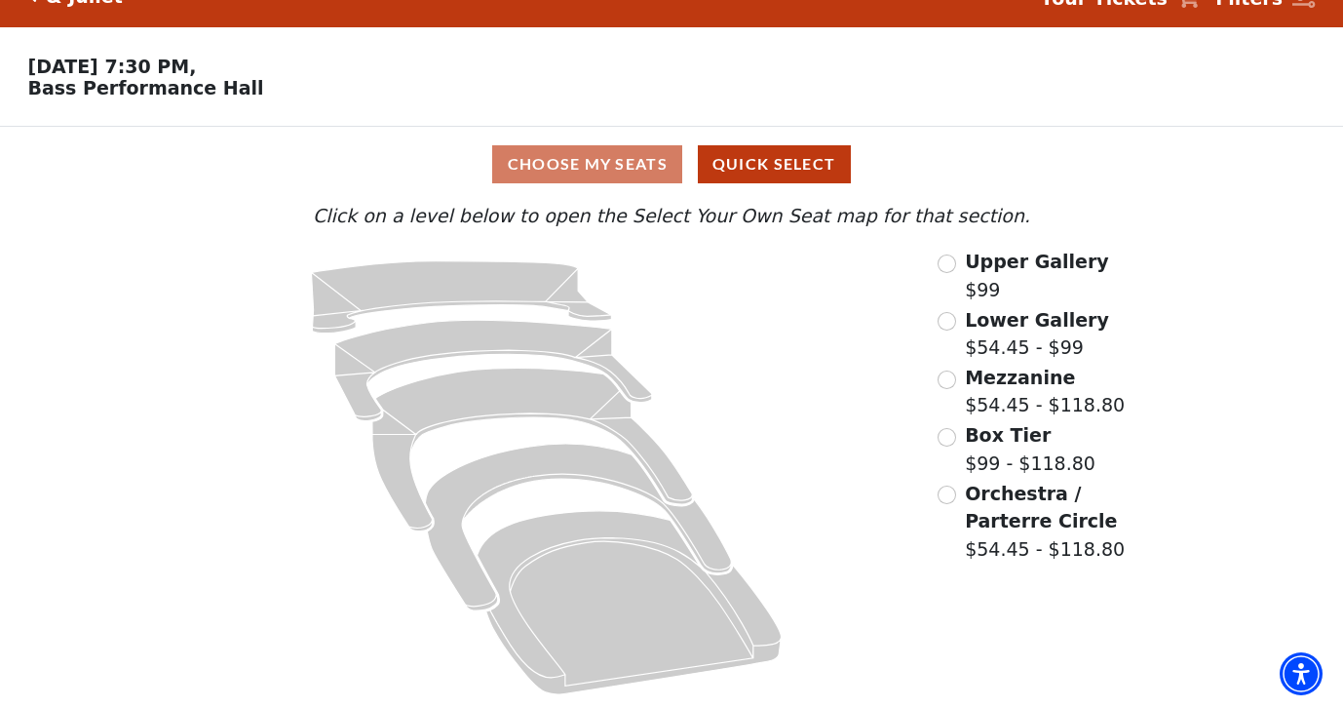
scroll to position [34, 0]
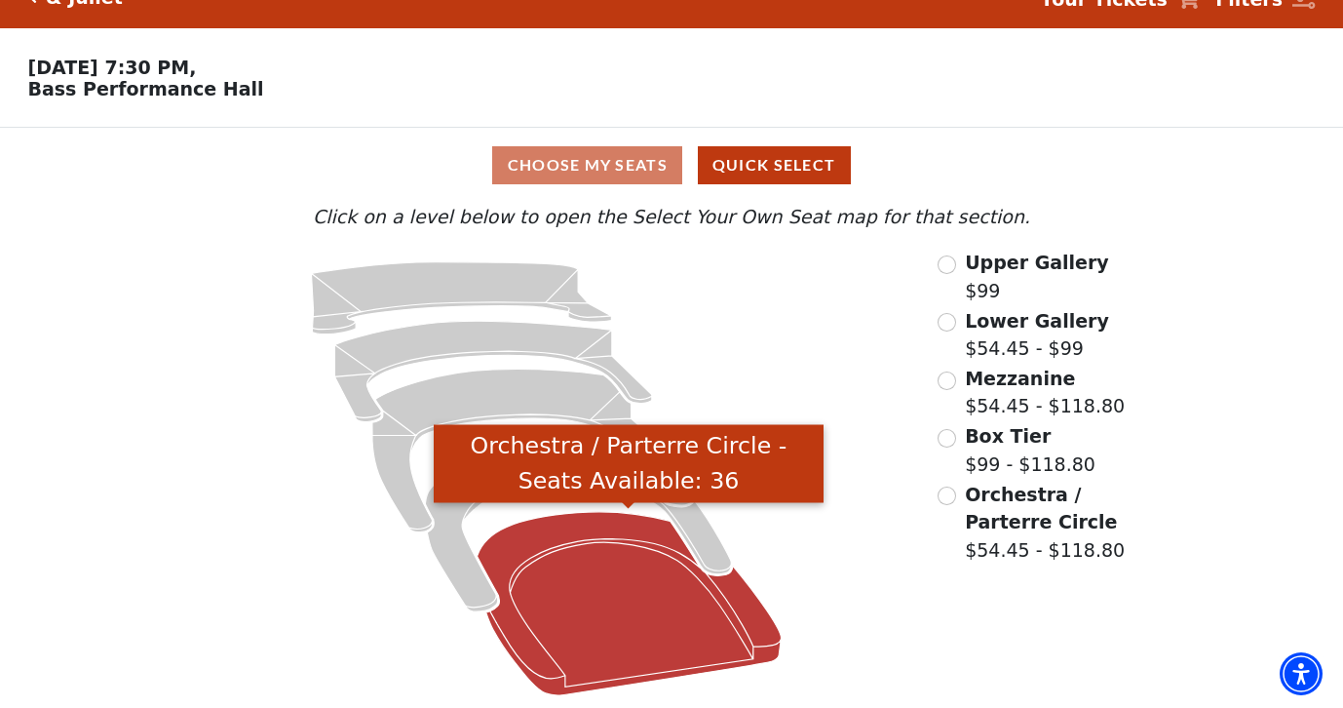
click at [666, 595] on icon "Orchestra / Parterre Circle - Seats Available: 36" at bounding box center [629, 603] width 304 height 183
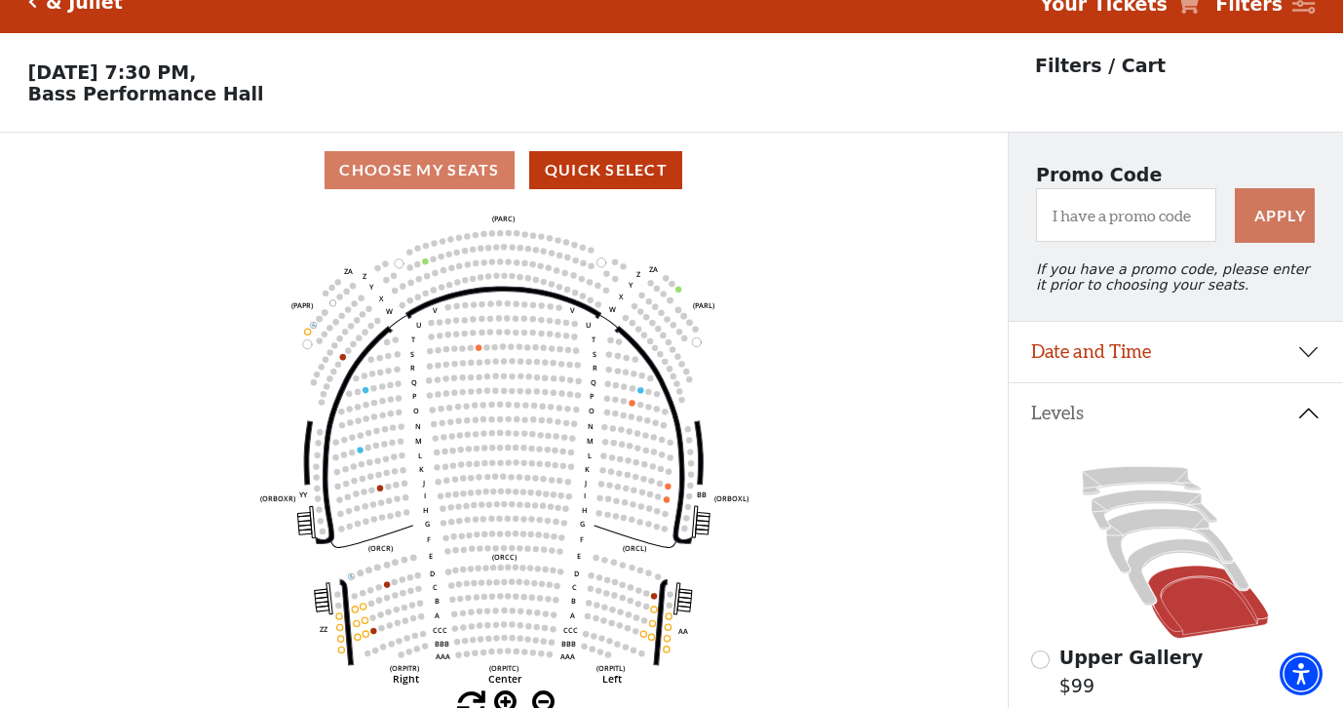
scroll to position [27, 0]
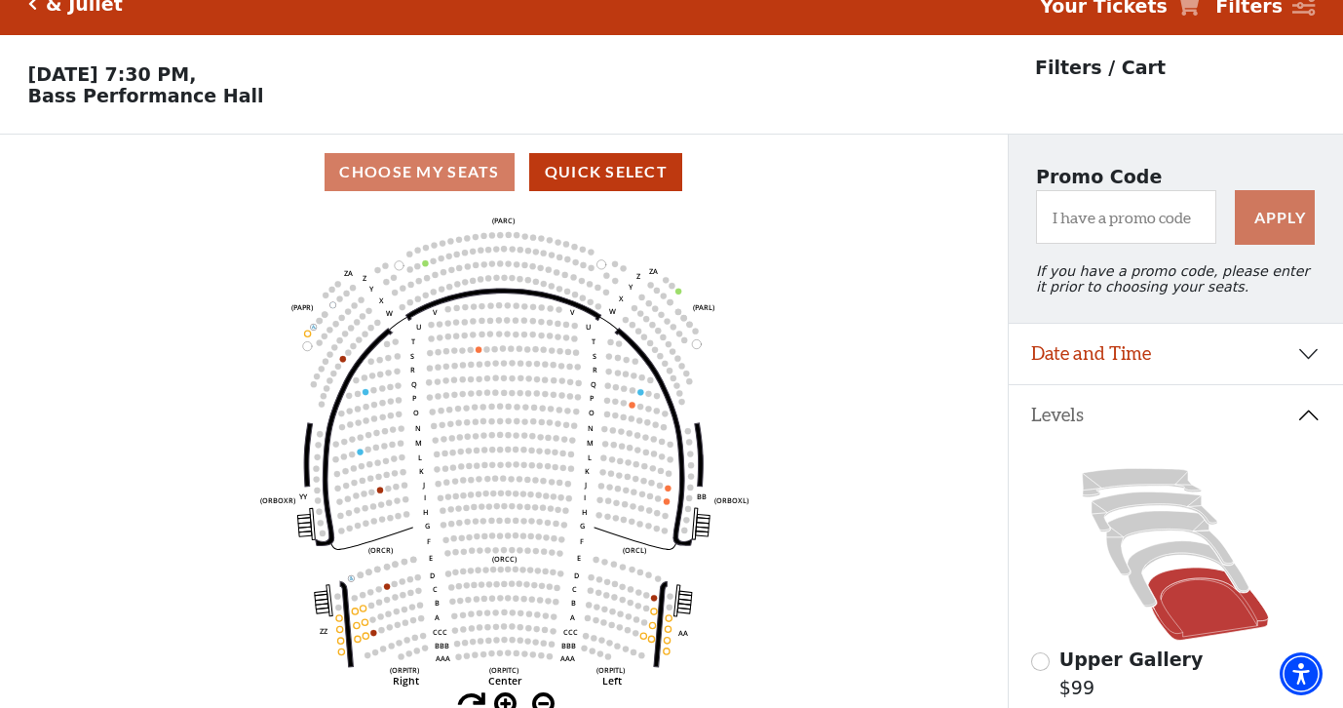
click at [1310, 353] on button "Date and Time" at bounding box center [1176, 354] width 335 height 60
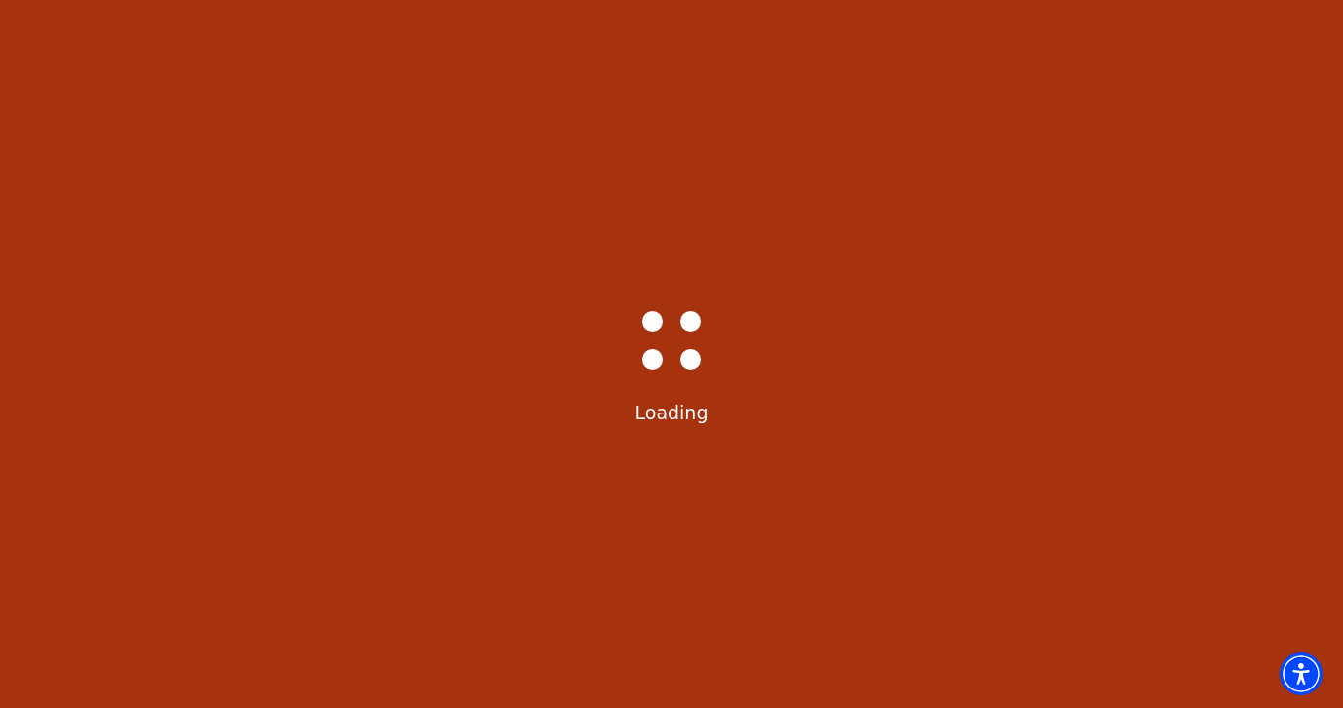
scroll to position [91, 0]
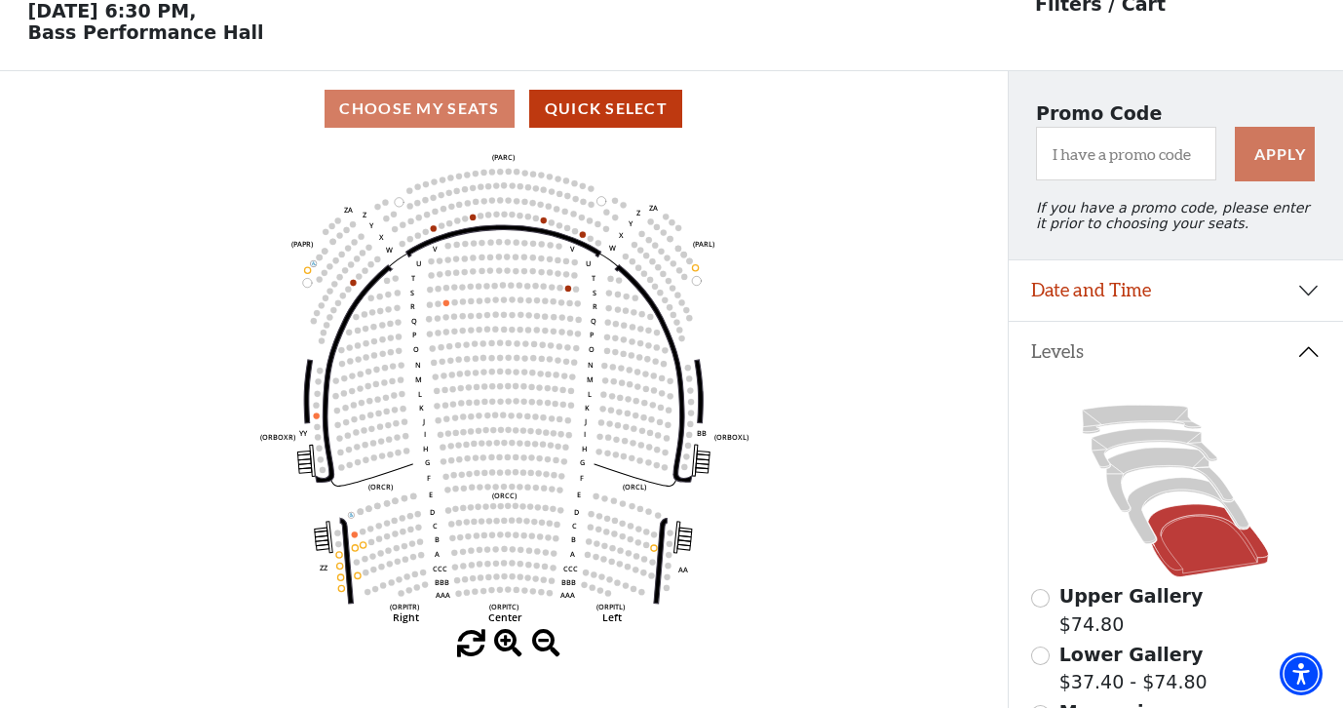
click at [1076, 294] on button "Date and Time" at bounding box center [1176, 290] width 335 height 60
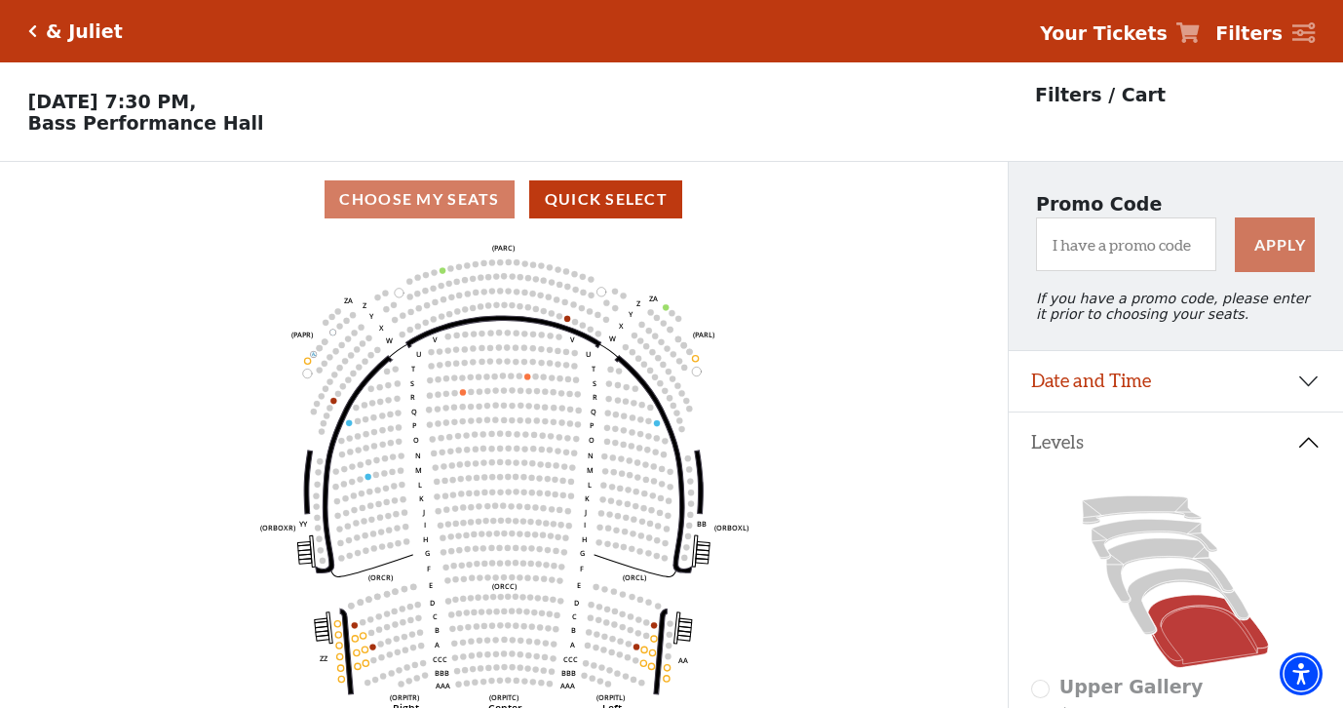
scroll to position [91, 0]
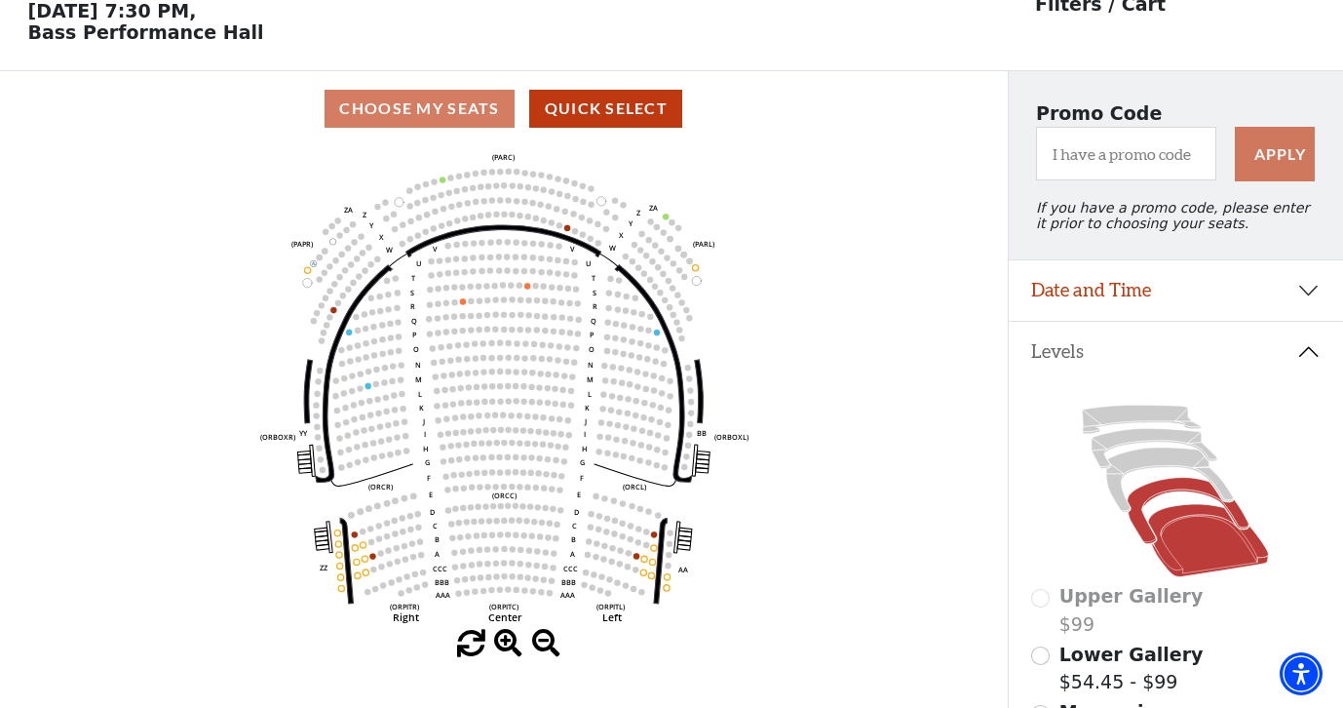
click at [1139, 526] on icon at bounding box center [1188, 511] width 121 height 66
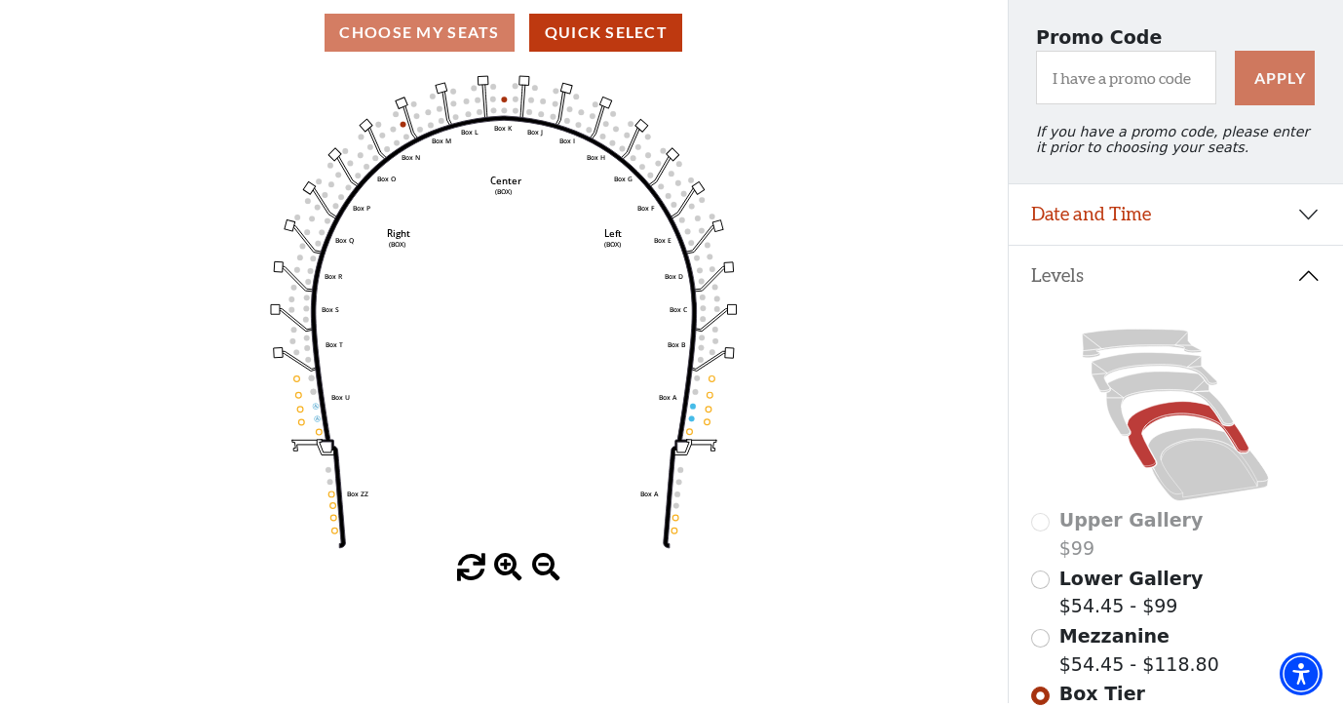
scroll to position [168, 0]
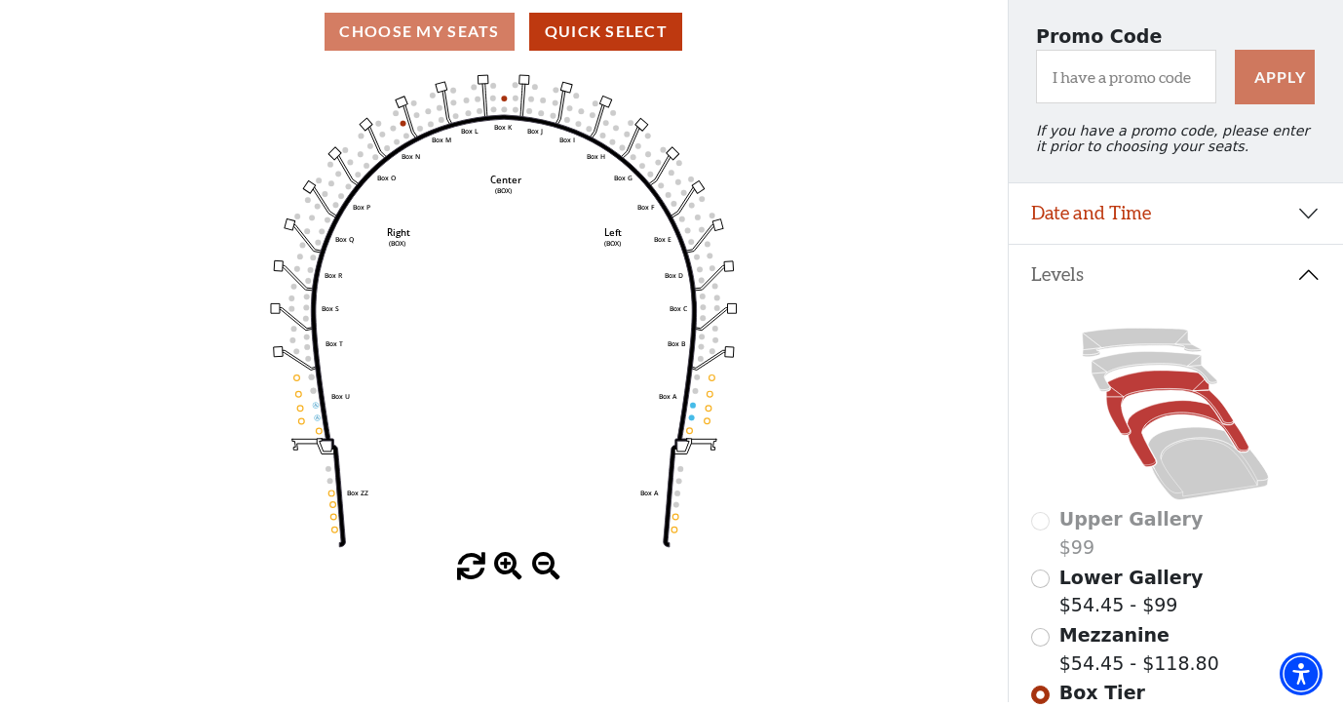
click at [1130, 386] on icon at bounding box center [1169, 402] width 127 height 64
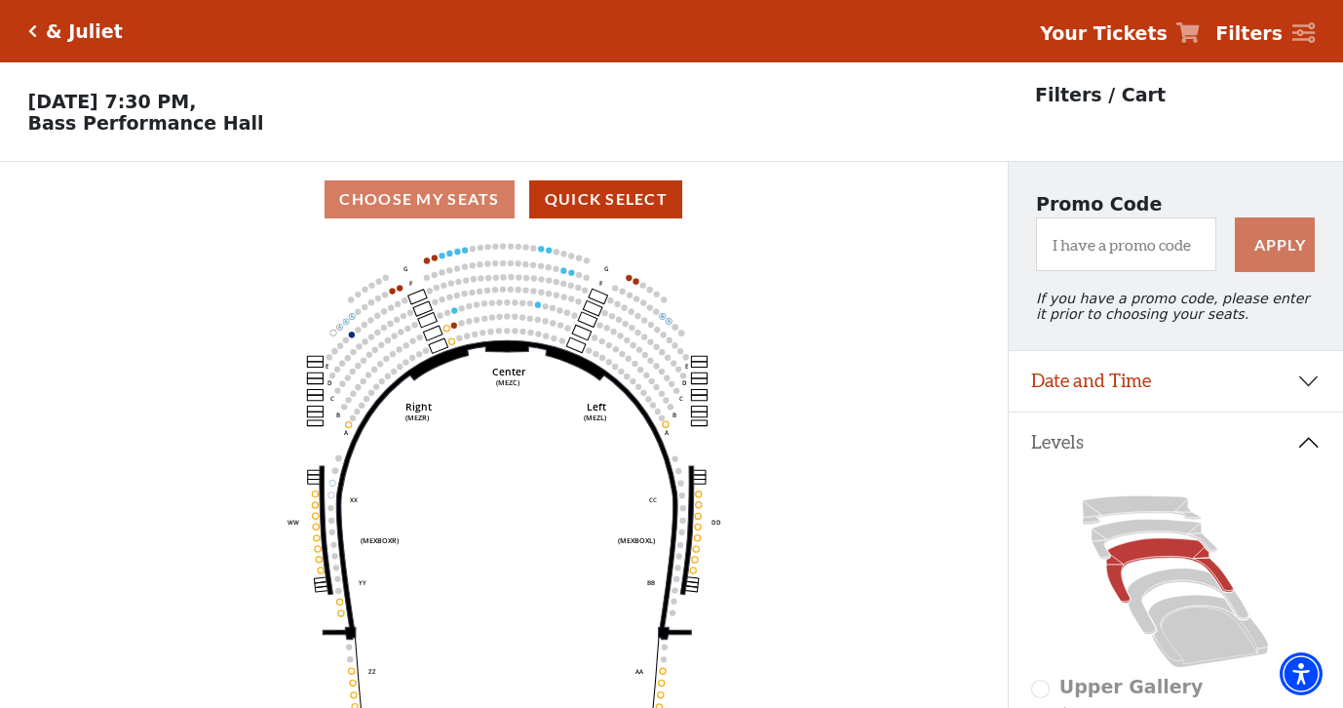
scroll to position [91, 0]
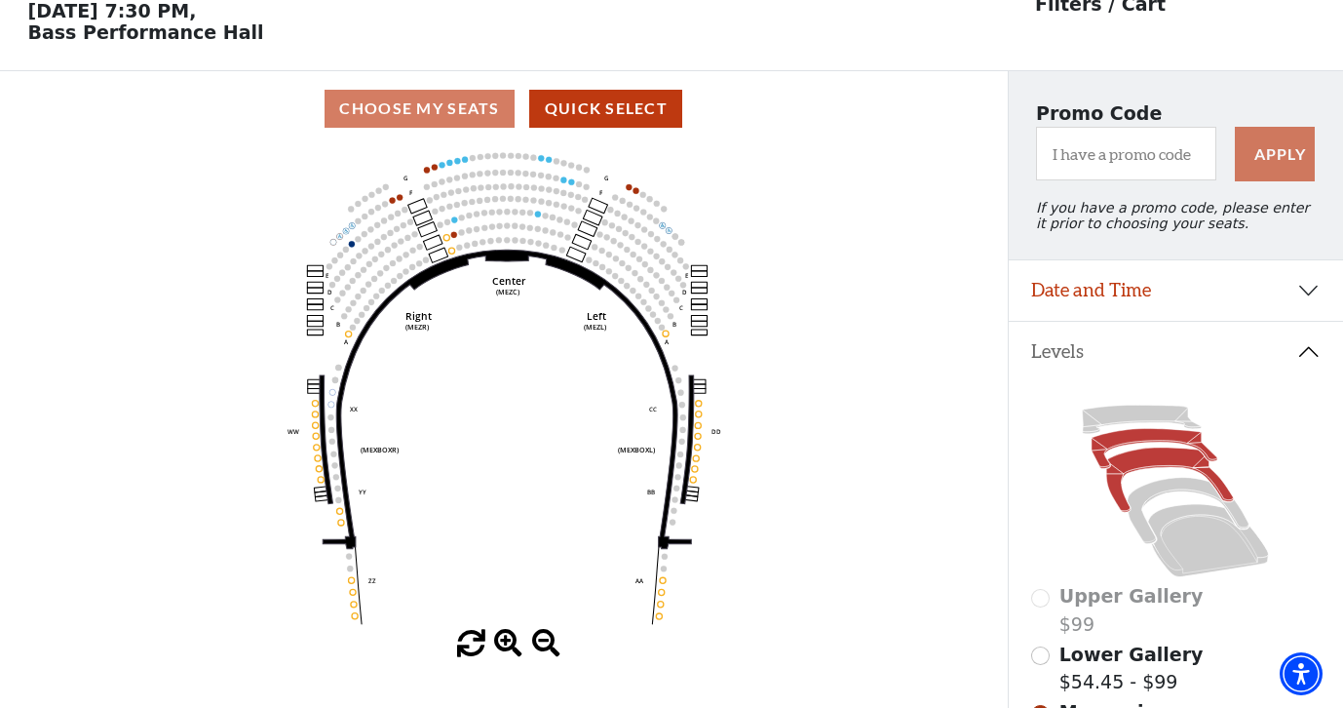
click at [1169, 434] on icon at bounding box center [1155, 449] width 126 height 40
